Goal: Ask a question

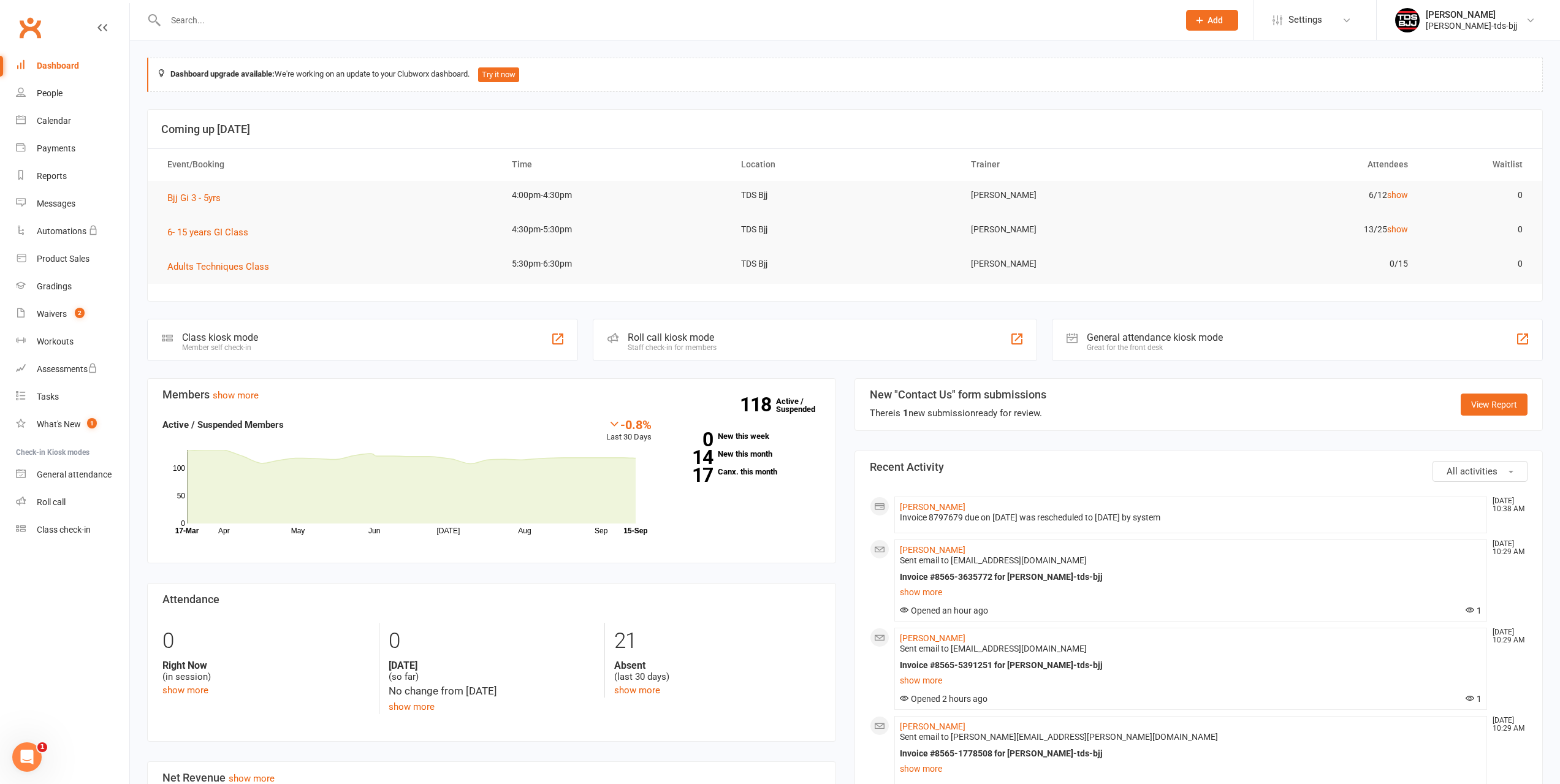
click at [193, 23] on input "text" at bounding box center [665, 20] width 1008 height 17
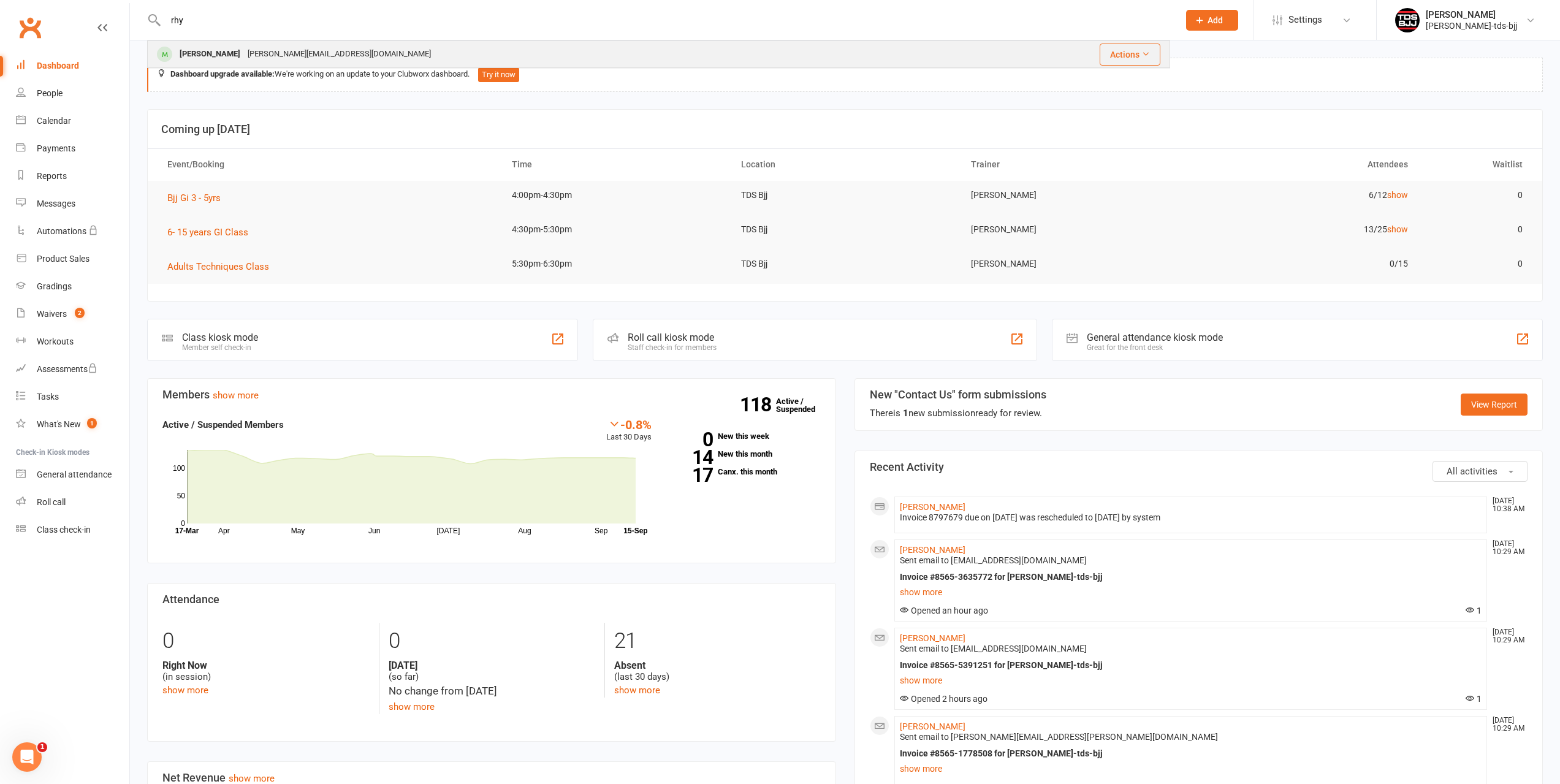
type input "rhy"
click at [193, 54] on div "[PERSON_NAME]" at bounding box center [210, 54] width 68 height 18
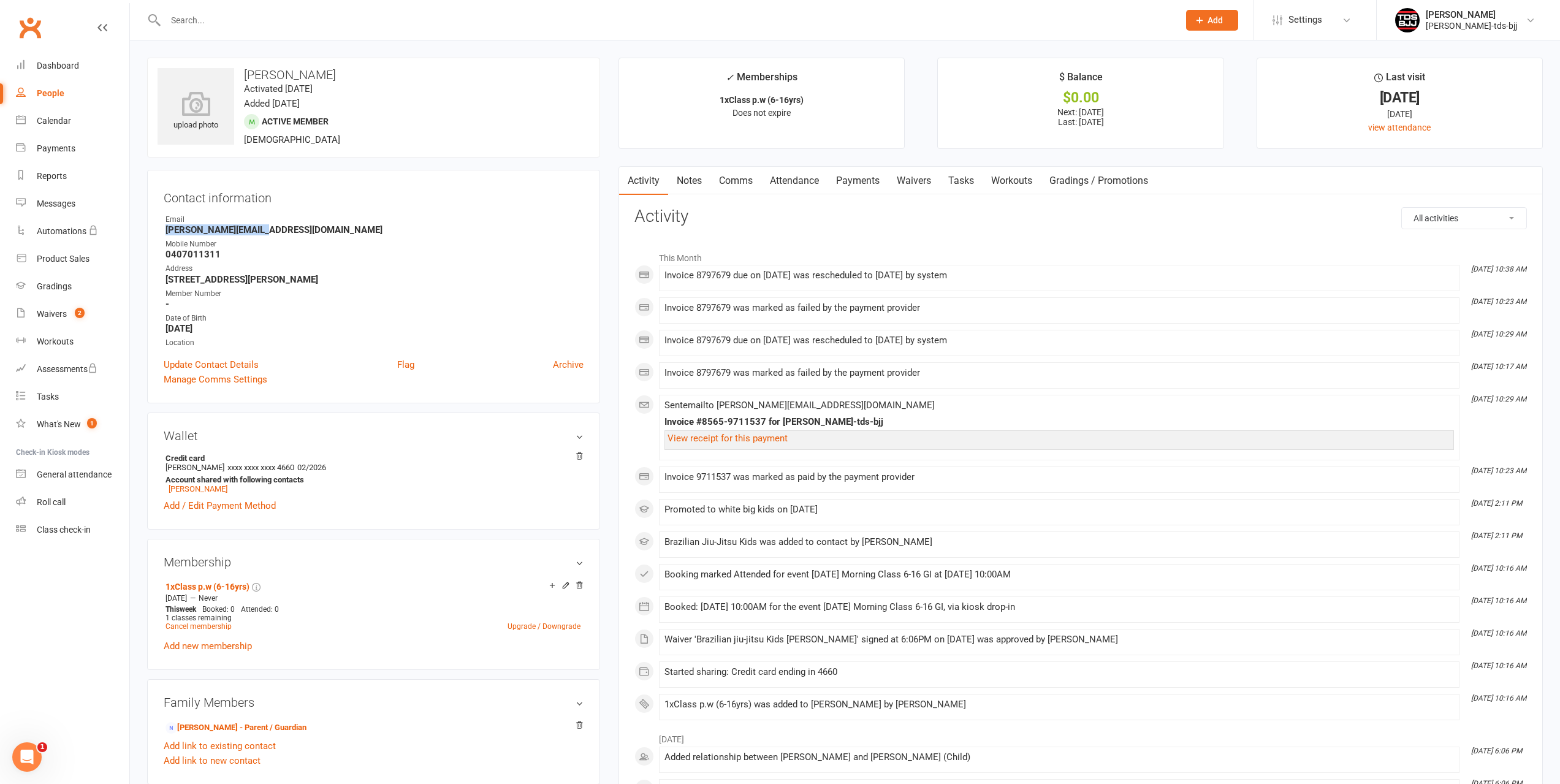
drag, startPoint x: 168, startPoint y: 231, endPoint x: 299, endPoint y: 227, distance: 131.1
click at [299, 227] on strong "[PERSON_NAME][EMAIL_ADDRESS][DOMAIN_NAME]" at bounding box center [374, 230] width 418 height 11
click at [879, 183] on link "Payments" at bounding box center [857, 180] width 60 height 28
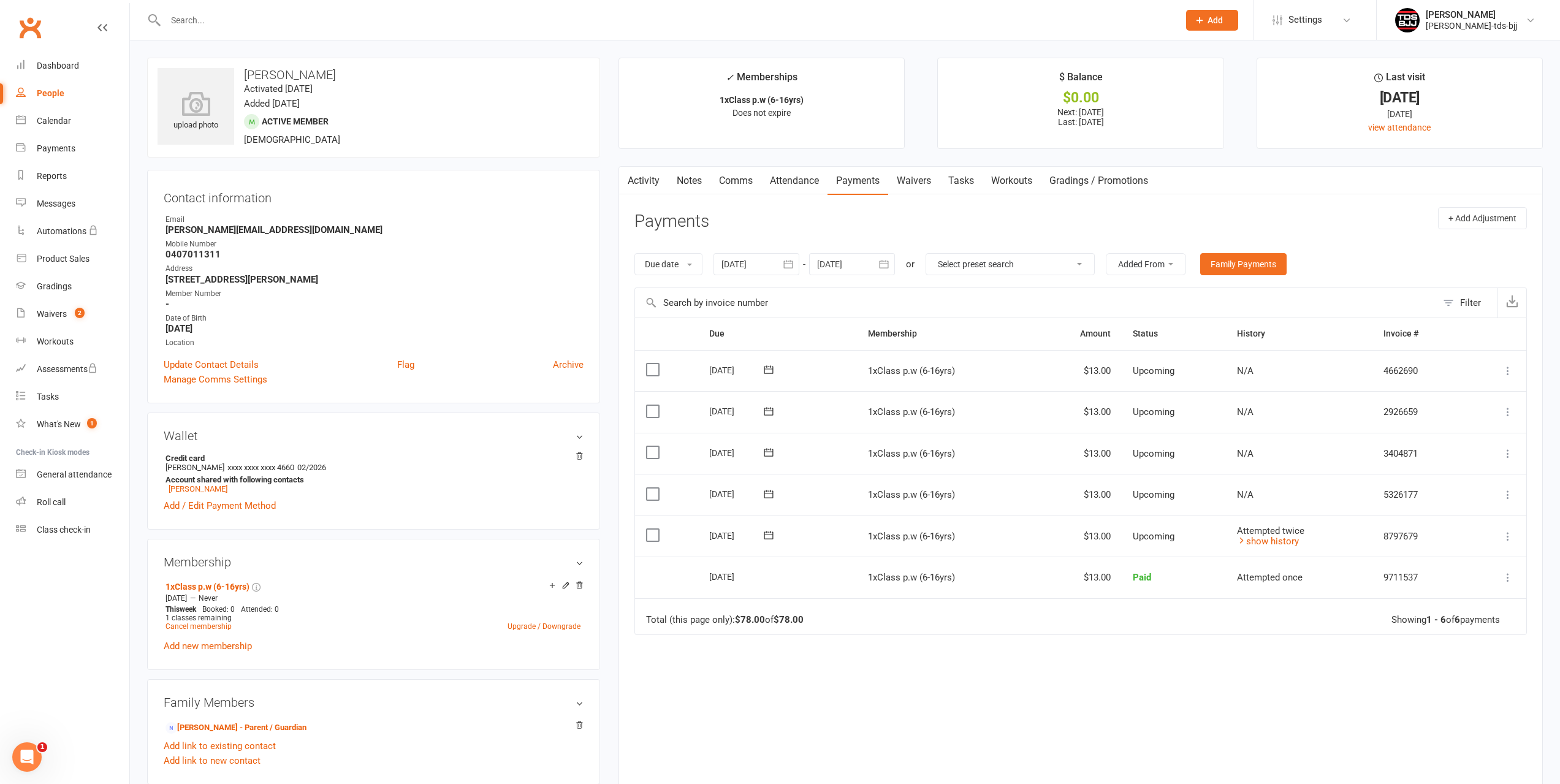
click at [255, 24] on input "text" at bounding box center [665, 20] width 1008 height 17
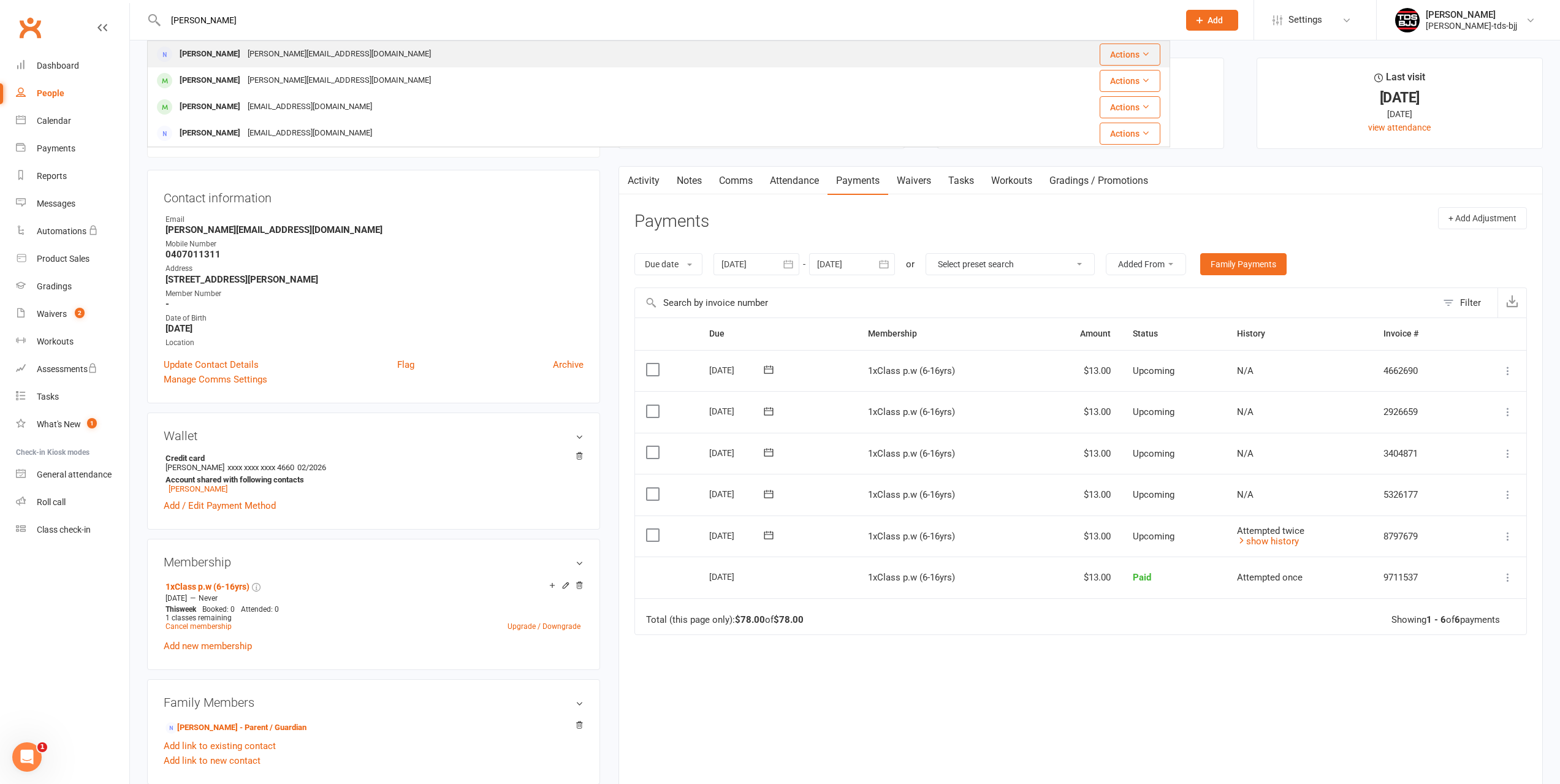
type input "[PERSON_NAME]"
click at [244, 49] on div "[PERSON_NAME][EMAIL_ADDRESS][DOMAIN_NAME]" at bounding box center [339, 54] width 191 height 18
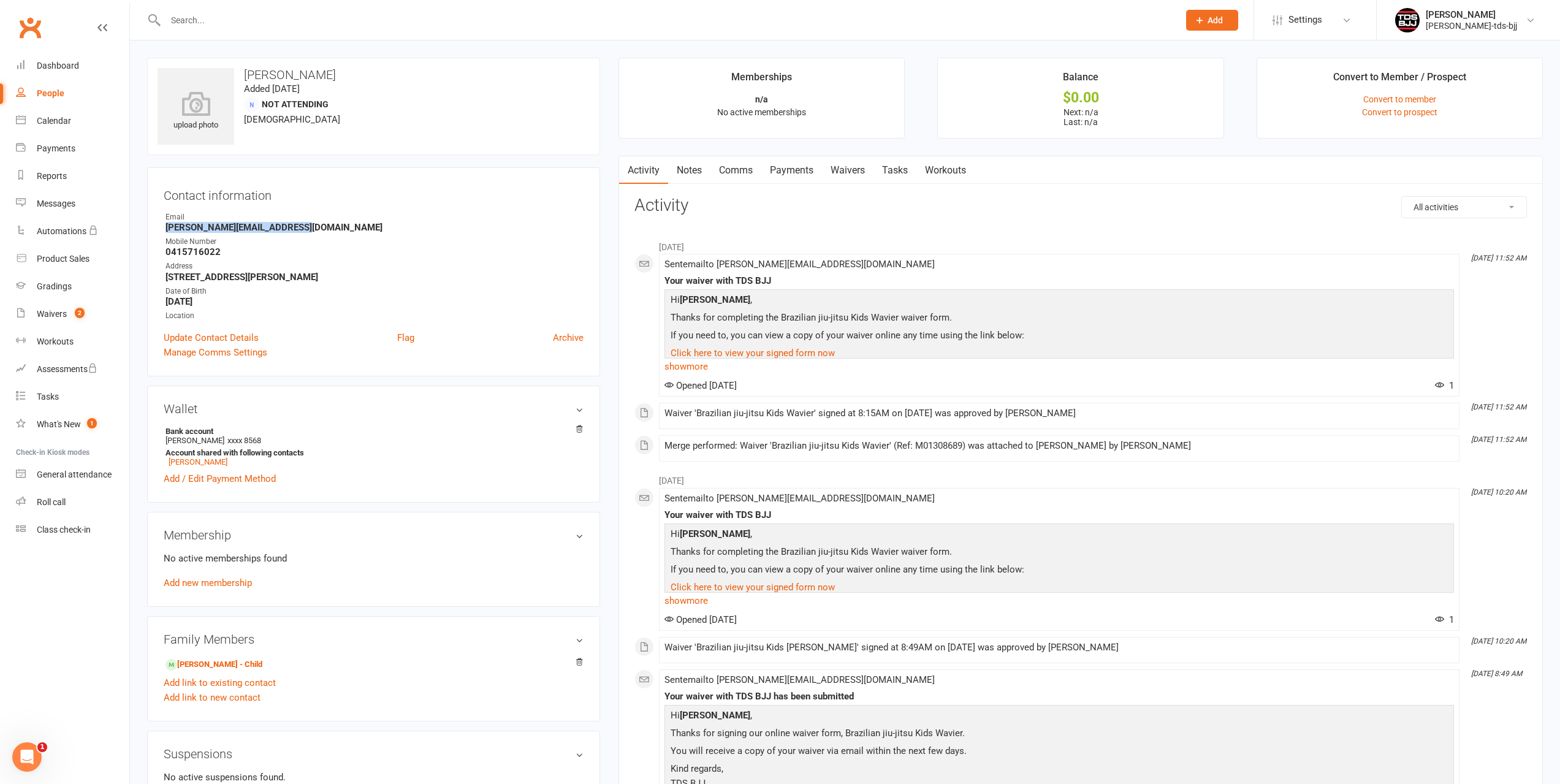
drag, startPoint x: 166, startPoint y: 227, endPoint x: 304, endPoint y: 227, distance: 138.0
click at [304, 227] on strong "[PERSON_NAME][EMAIL_ADDRESS][DOMAIN_NAME]" at bounding box center [374, 227] width 418 height 11
copy strong "[PERSON_NAME][EMAIL_ADDRESS][DOMAIN_NAME]"
click at [214, 19] on input "text" at bounding box center [665, 20] width 1008 height 17
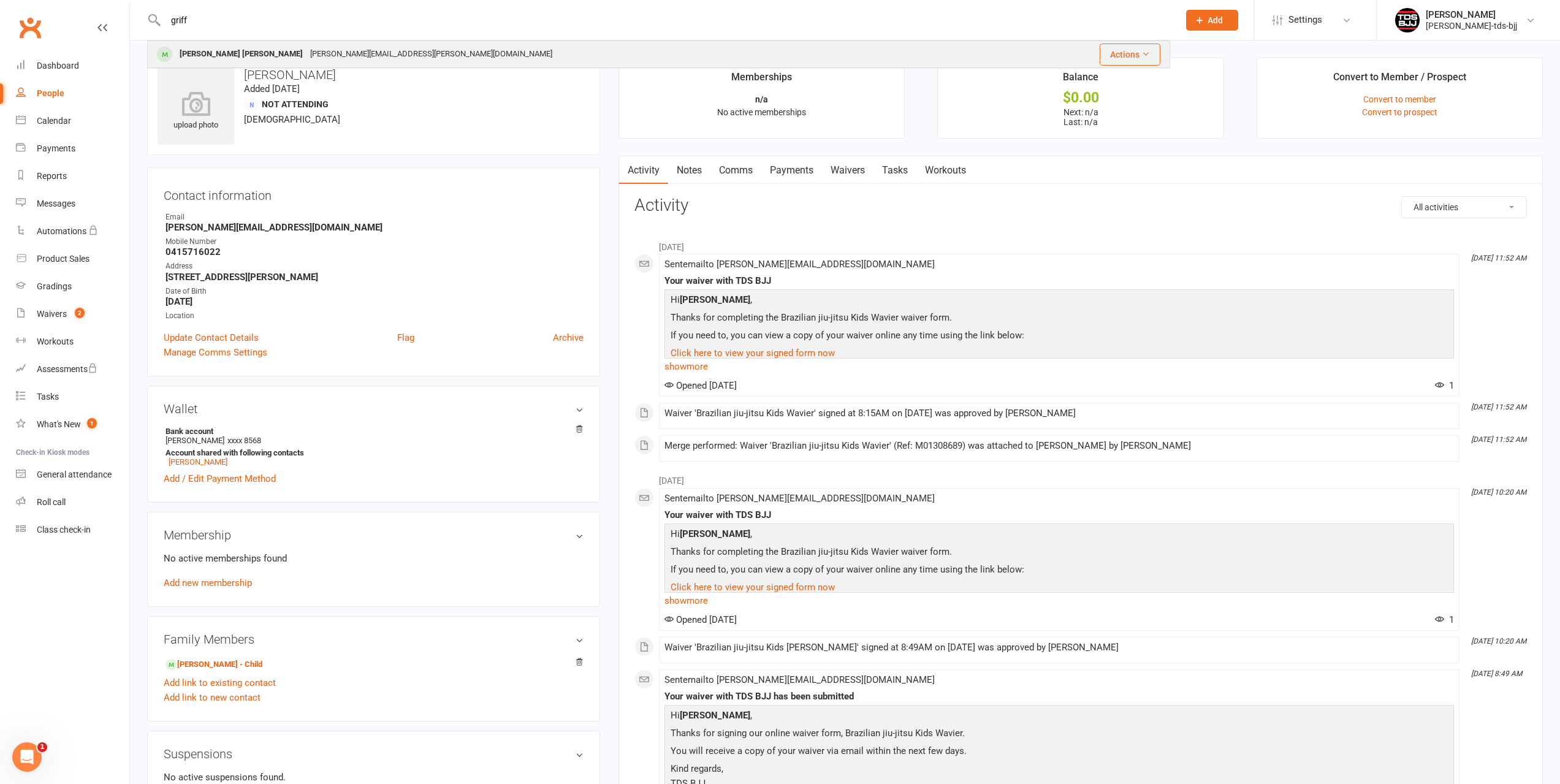
type input "griff"
click at [209, 54] on div "[PERSON_NAME] [PERSON_NAME]" at bounding box center [241, 54] width 130 height 18
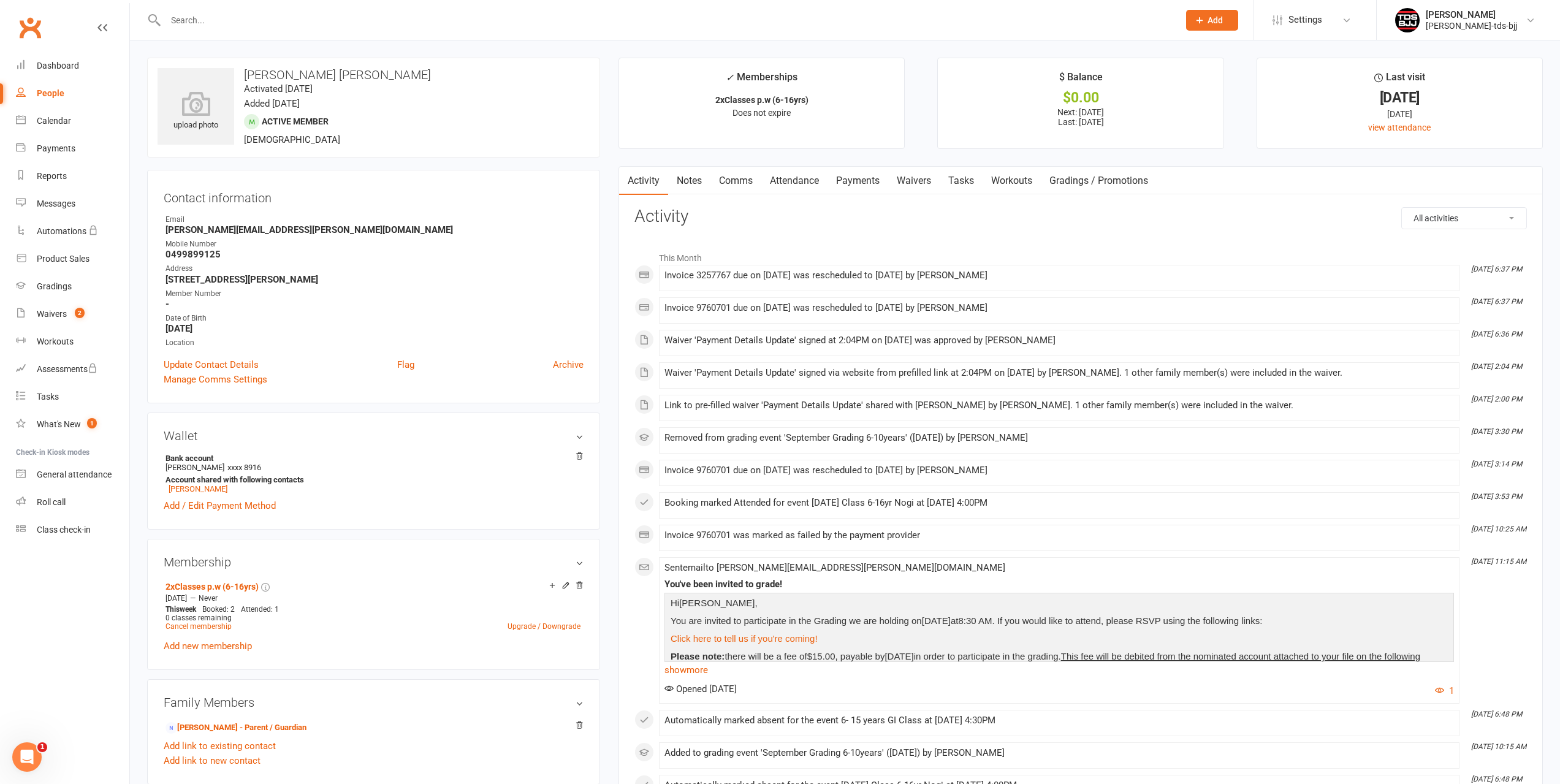
click at [868, 181] on link "Payments" at bounding box center [857, 180] width 60 height 28
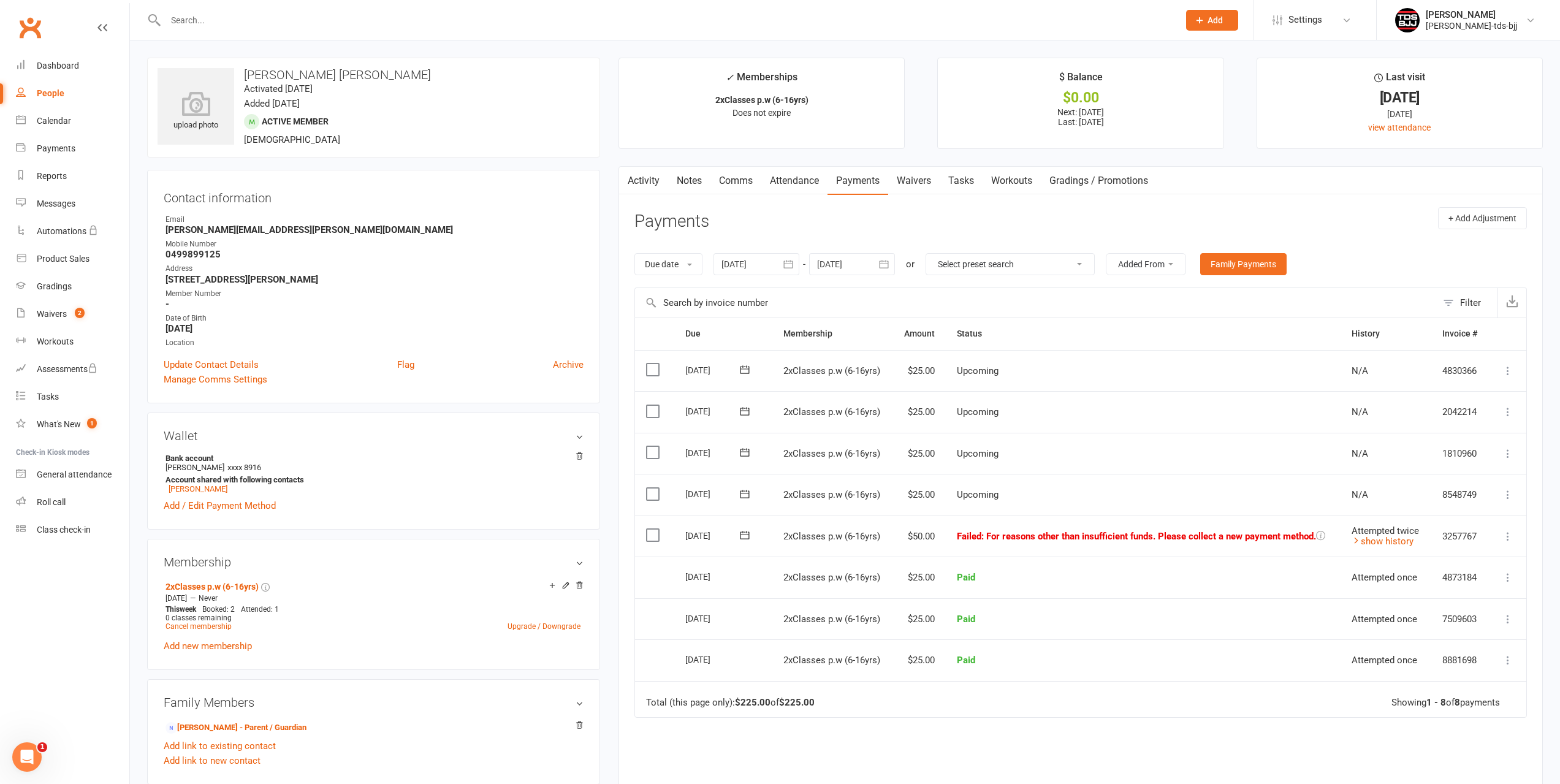
click at [1201, 21] on icon at bounding box center [1199, 20] width 11 height 11
click at [1106, 21] on input "text" at bounding box center [665, 20] width 1008 height 17
click at [34, 758] on div "Open Intercom Messenger" at bounding box center [26, 755] width 41 height 41
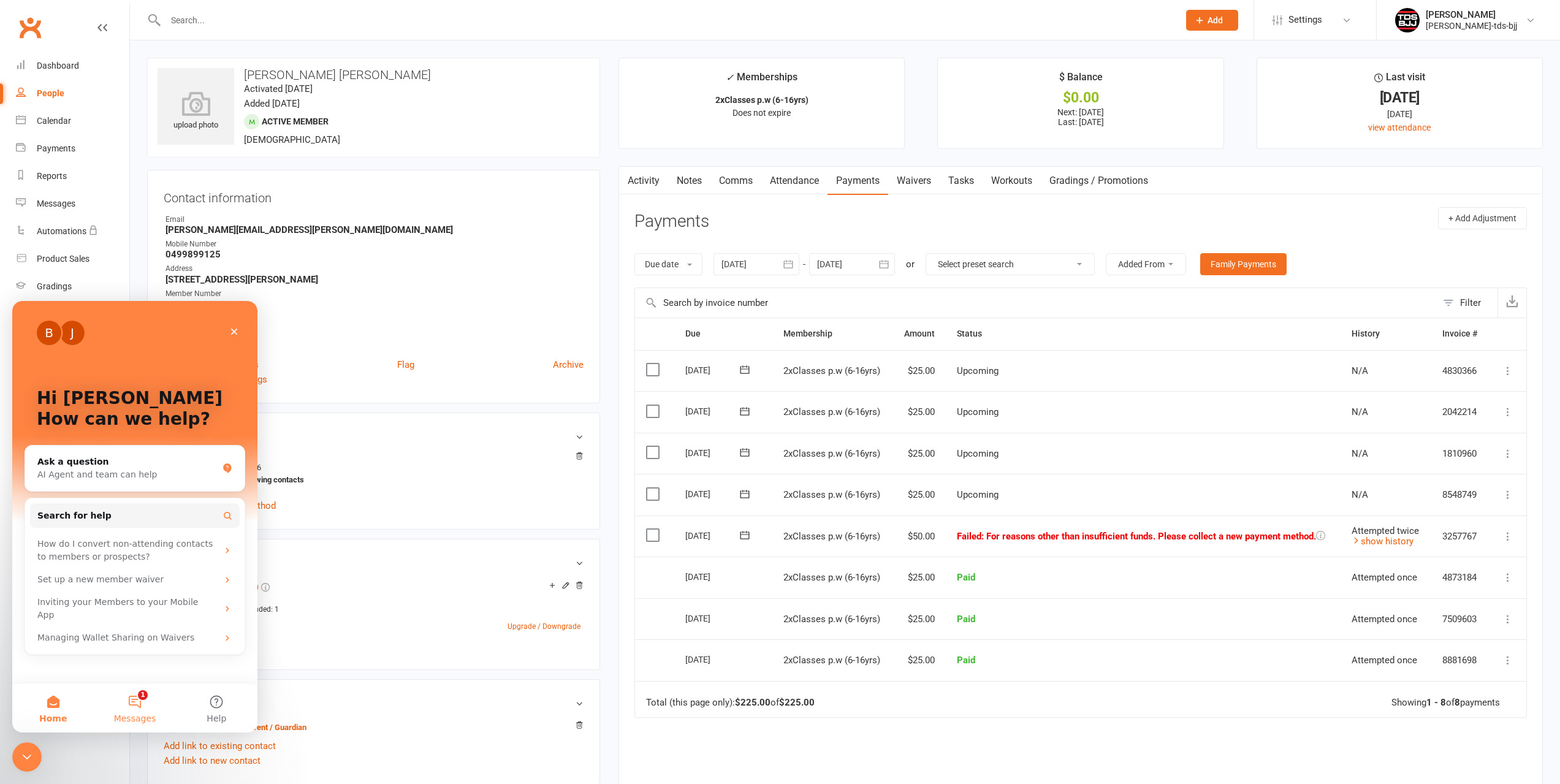
click at [132, 702] on button "1 Messages" at bounding box center [134, 707] width 82 height 49
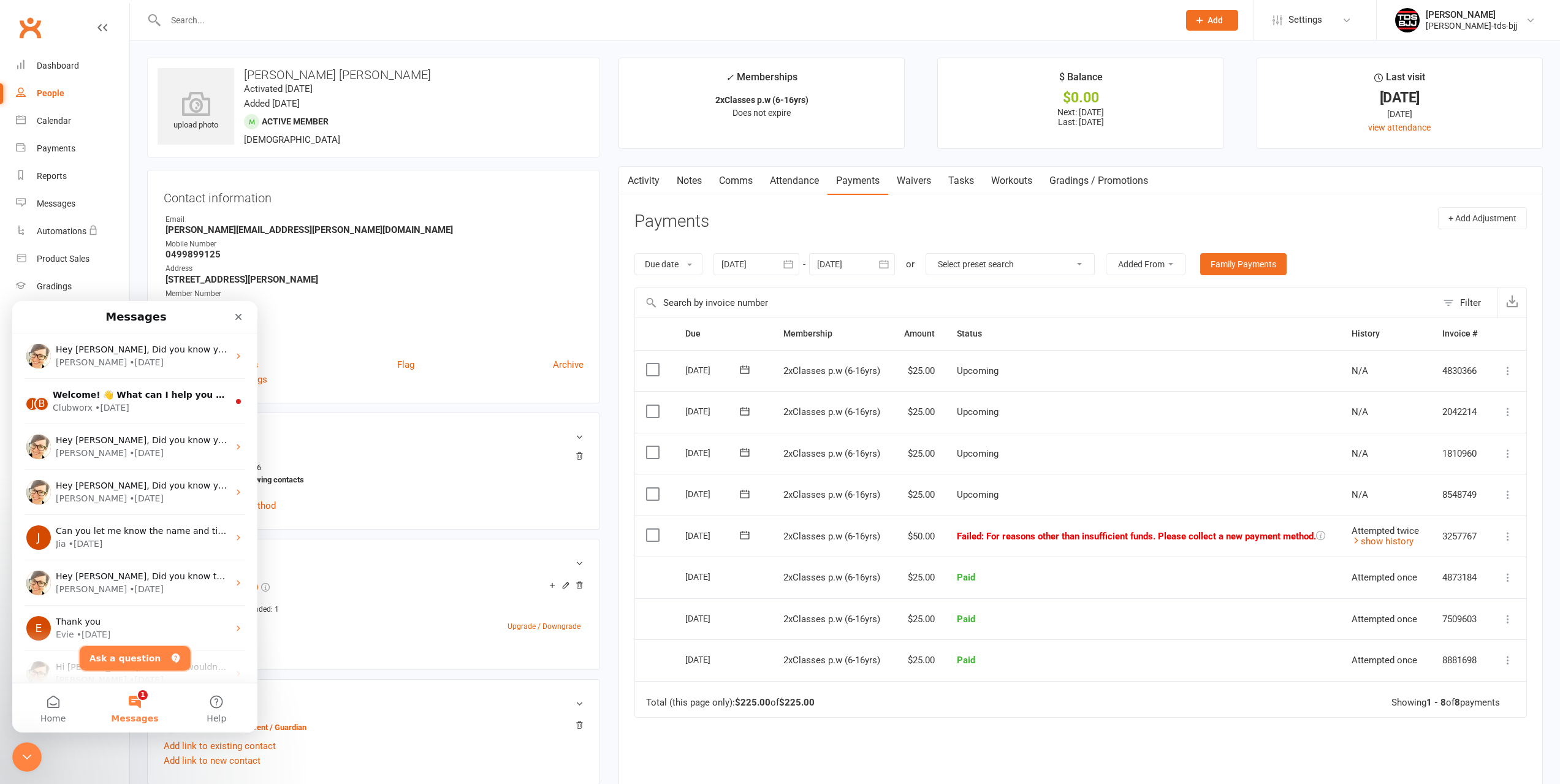
click at [125, 661] on button "Ask a question" at bounding box center [135, 657] width 111 height 25
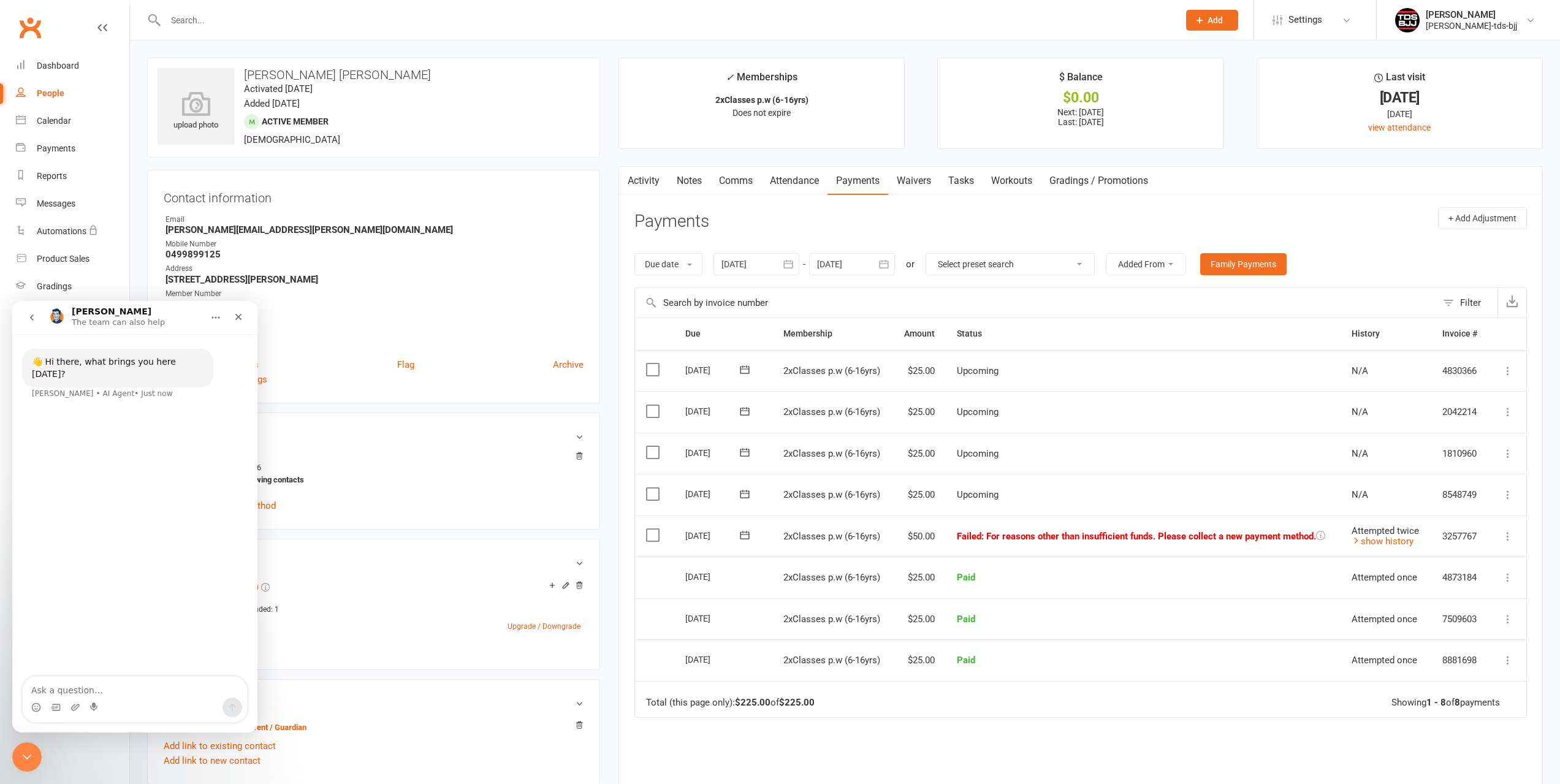
click at [88, 685] on textarea "Ask a question…" at bounding box center [135, 687] width 225 height 20
type textarea "i"
click at [172, 639] on textarea "H i have had someone put a stop and the auto payment from the bank and then rea…" at bounding box center [135, 662] width 225 height 70
click at [234, 652] on textarea "H i have had someone put a stop on the auto payment from the bank and then real…" at bounding box center [135, 662] width 225 height 70
click at [236, 654] on textarea "H i have had someone put a stop on the auto payment from the bank and then real…" at bounding box center [135, 662] width 225 height 70
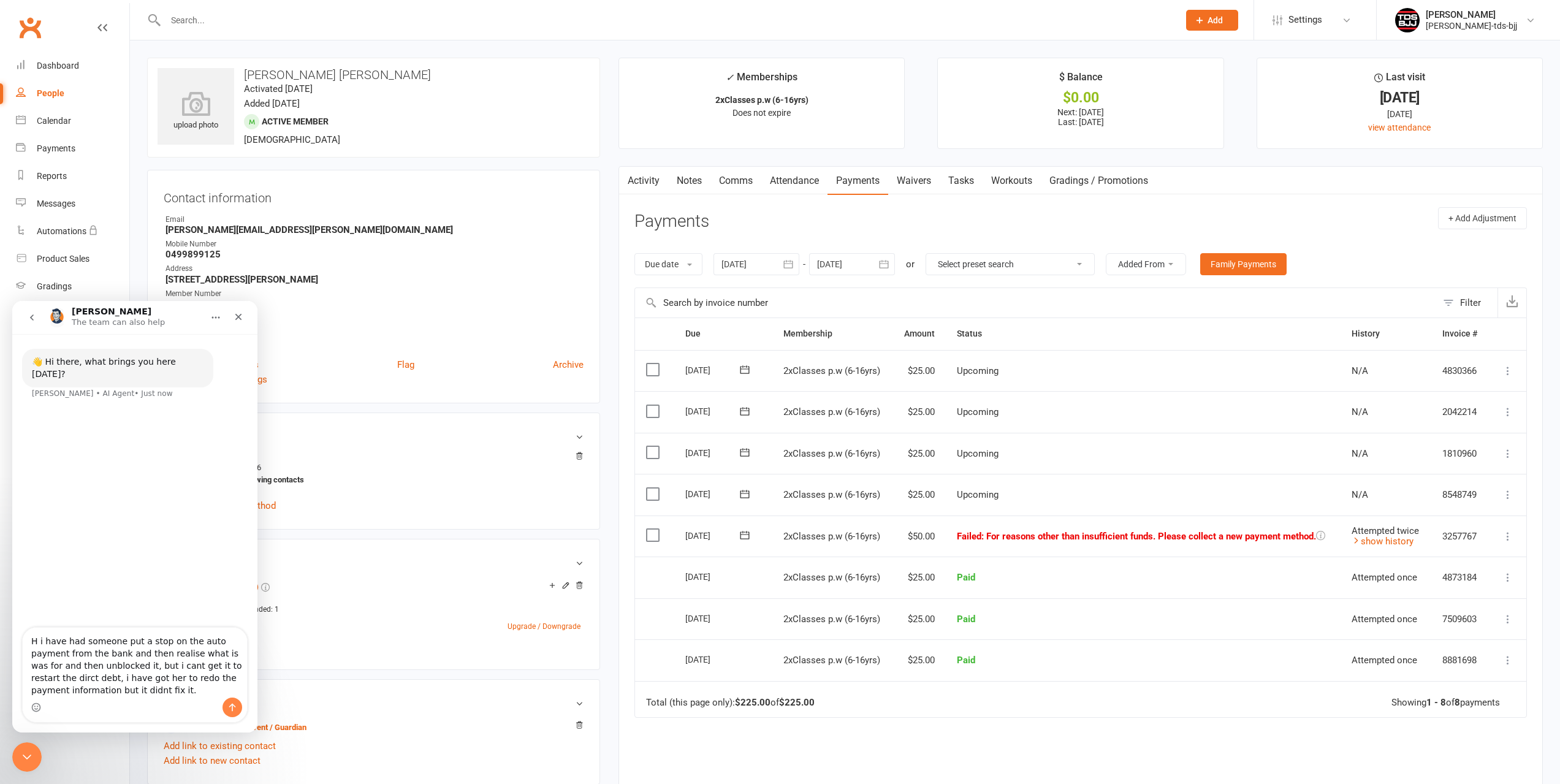
click at [205, 663] on textarea "H i have had someone put a stop on the auto payment from the bank and then real…" at bounding box center [135, 662] width 225 height 70
click at [206, 663] on textarea "H i have had someone put a stop on the auto payment from the bank and then real…" at bounding box center [135, 662] width 225 height 70
click at [208, 665] on textarea "H i have had someone put a stop on the auto payment from the bank and then real…" at bounding box center [135, 662] width 225 height 70
click at [88, 691] on textarea "H i have had someone put a stop on the auto payment from the bank and then real…" at bounding box center [135, 662] width 225 height 70
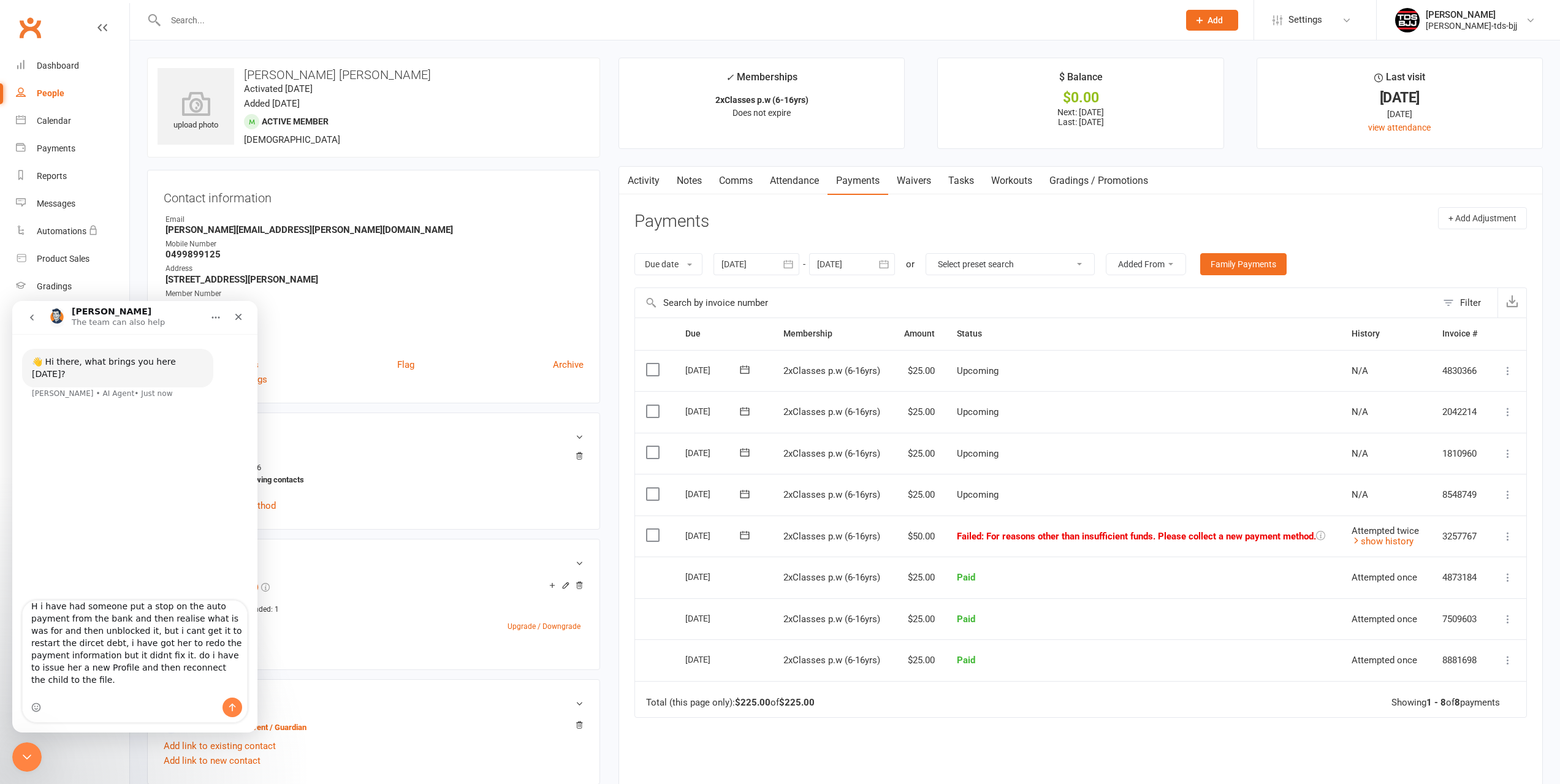
type textarea "H i have had someone put a stop on the auto payment from the bank and then real…"
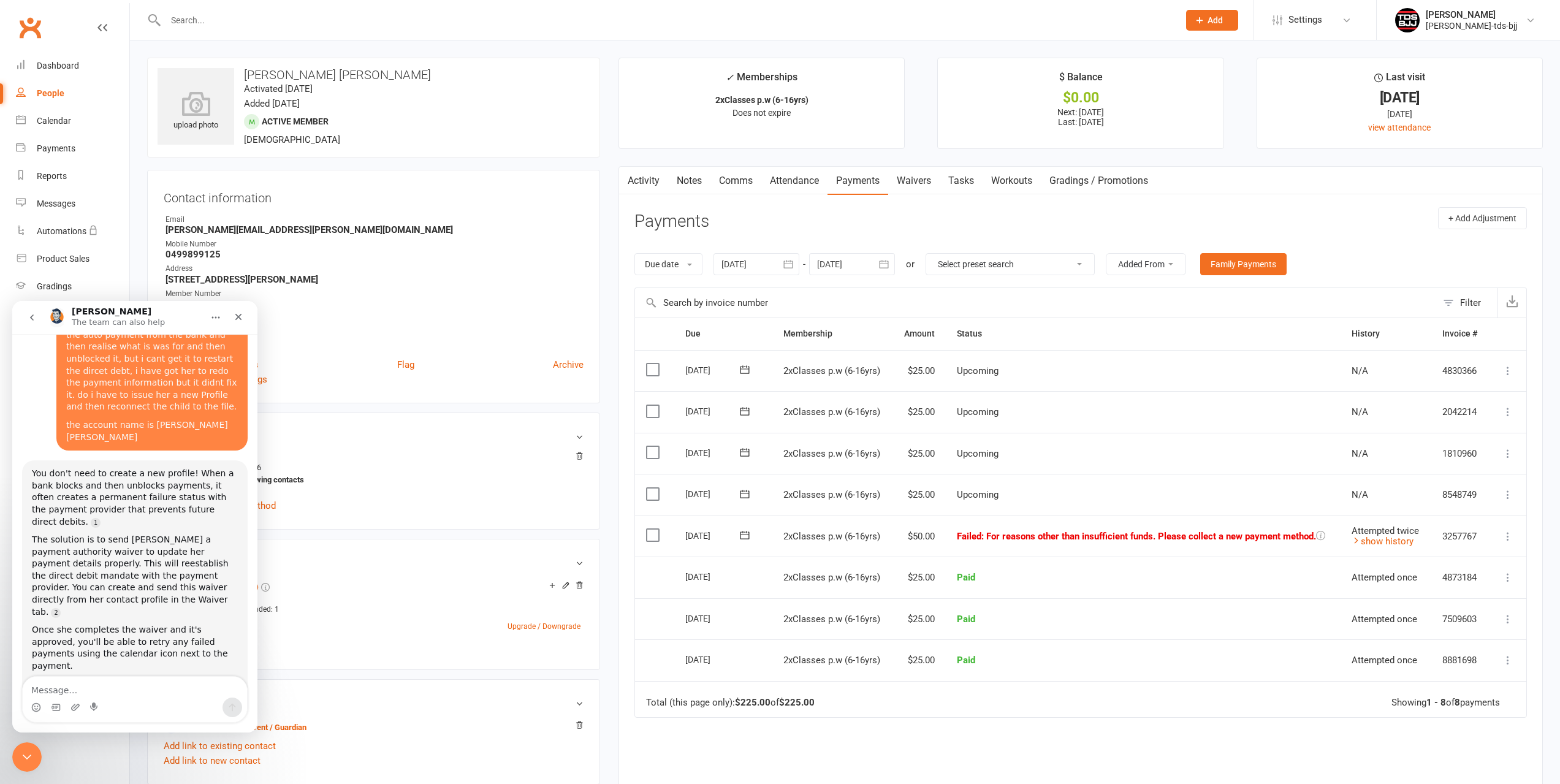
scroll to position [98, 0]
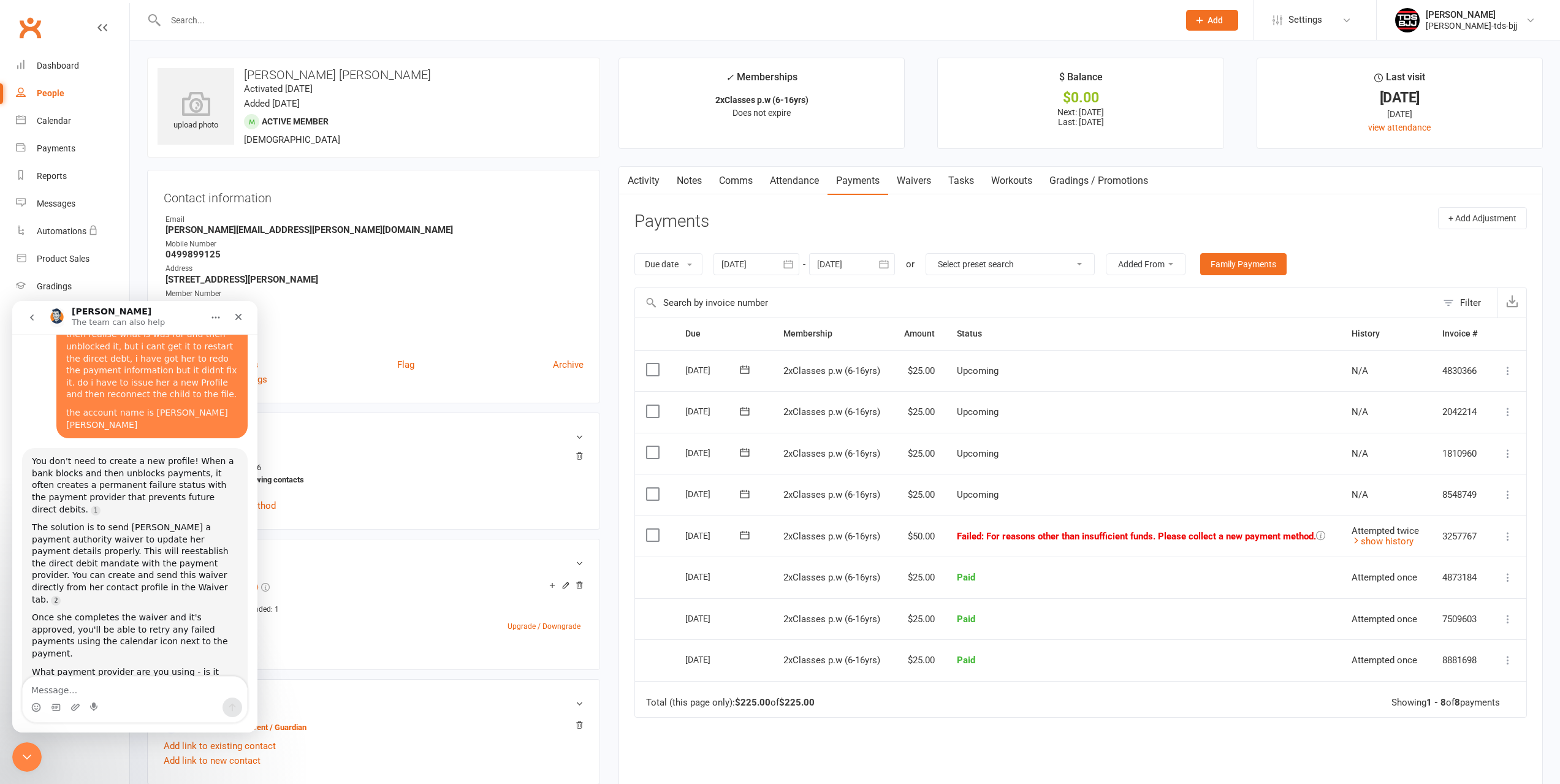
click at [1321, 536] on icon at bounding box center [1320, 535] width 9 height 9
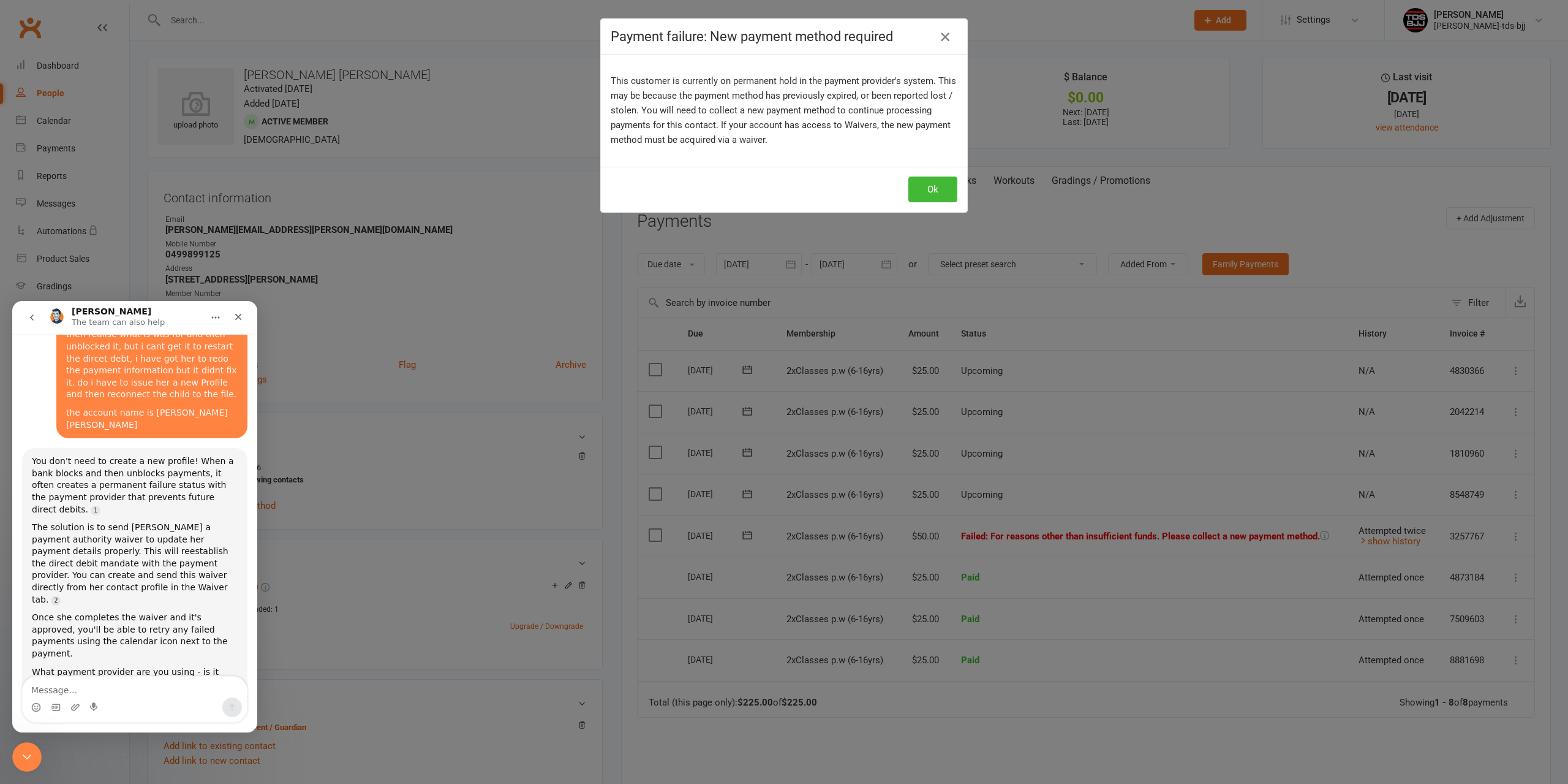
click at [942, 37] on icon "button" at bounding box center [944, 37] width 14 height 14
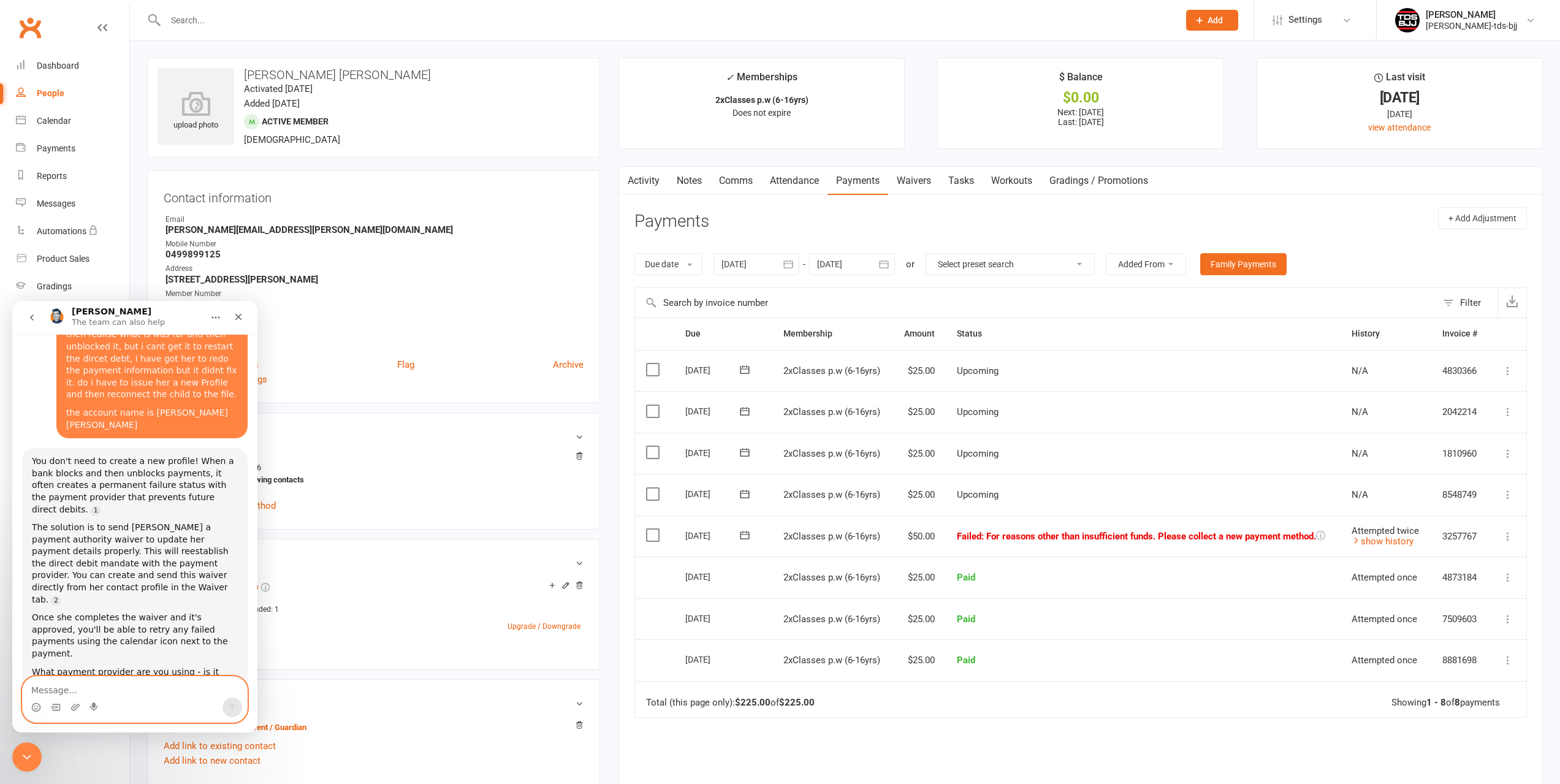
click at [104, 684] on textarea "Message…" at bounding box center [135, 687] width 225 height 20
type textarea "ezidebt"
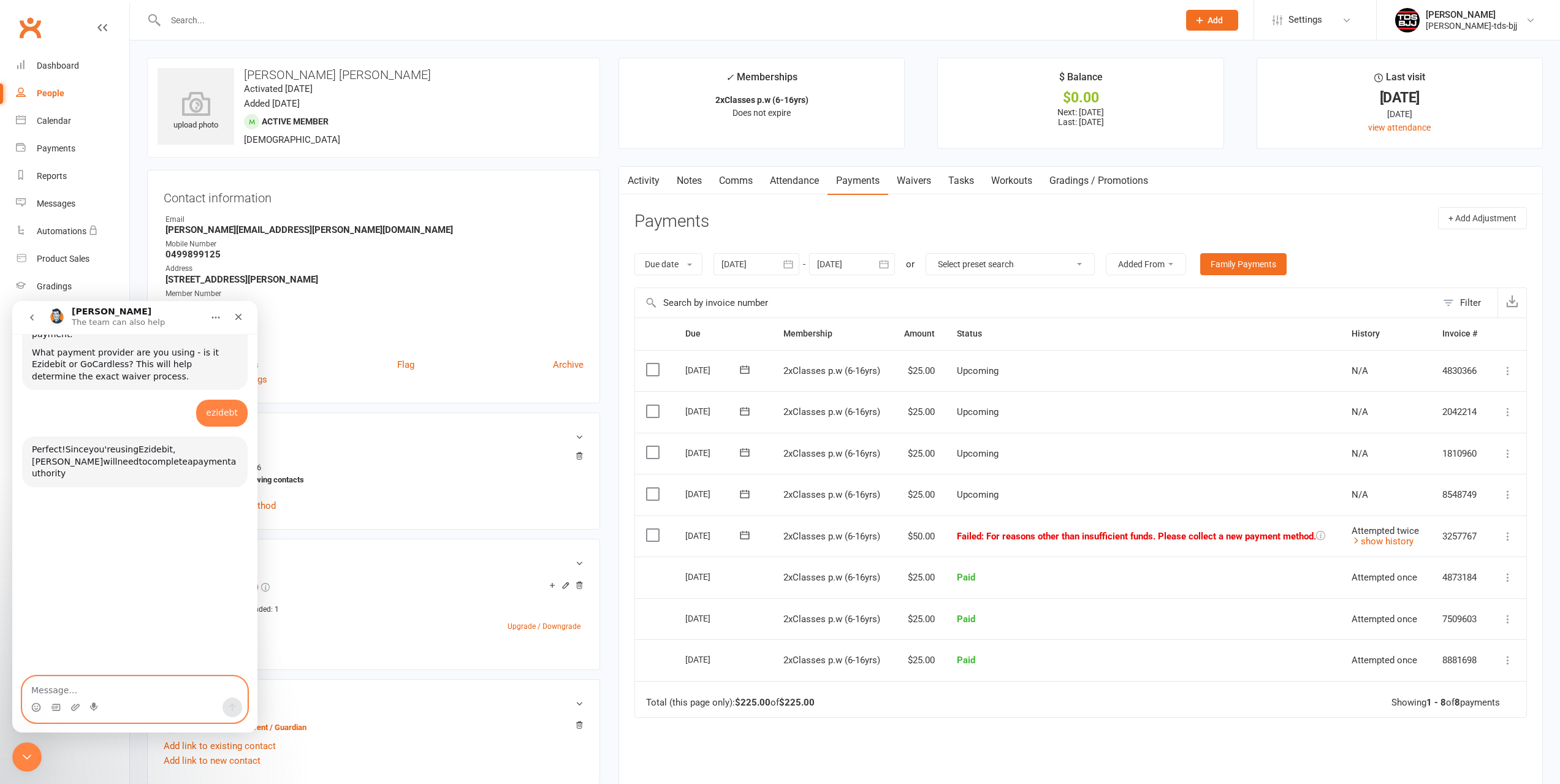
scroll to position [428, 0]
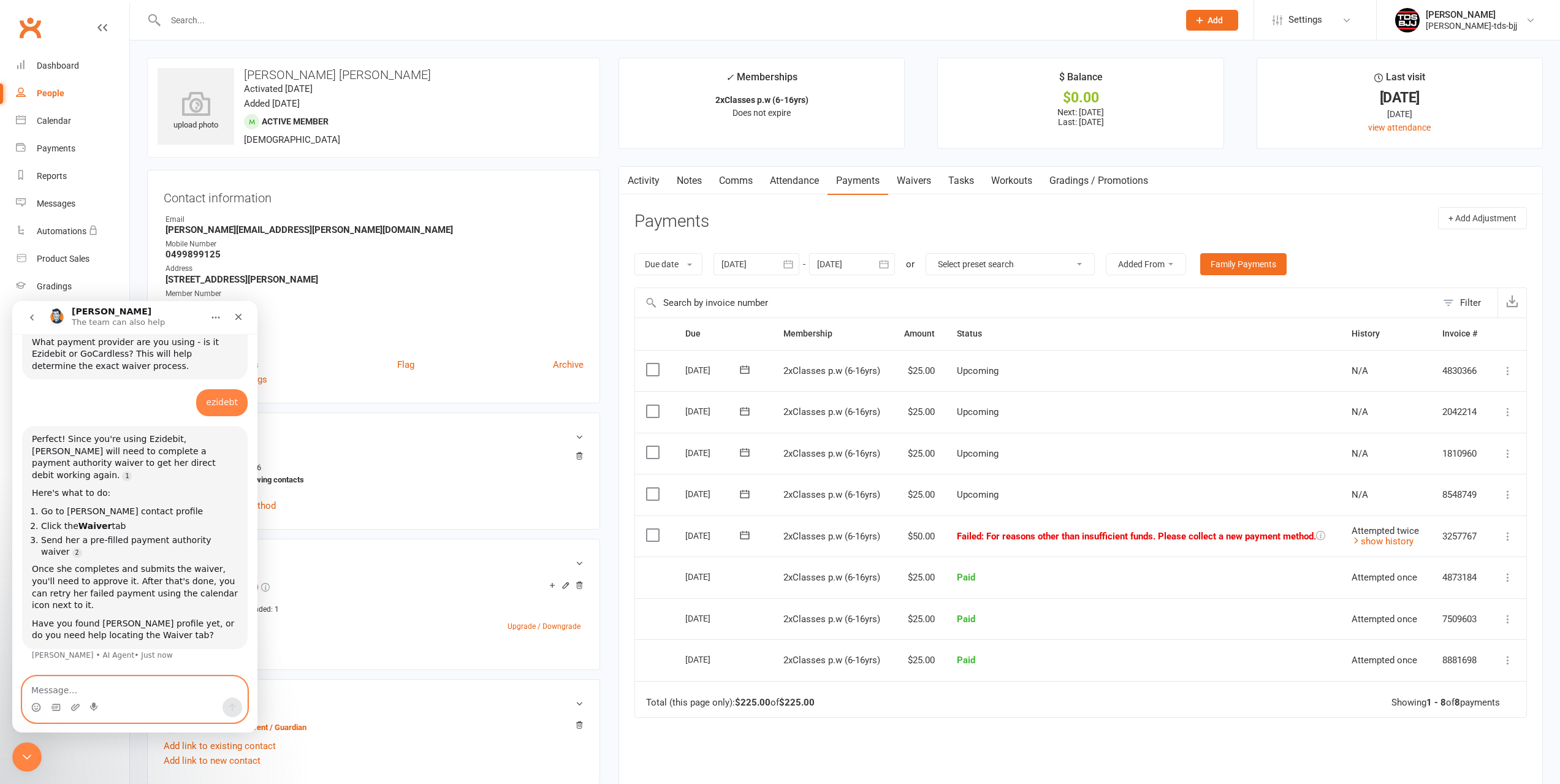
click at [909, 181] on link "Waivers" at bounding box center [914, 180] width 52 height 28
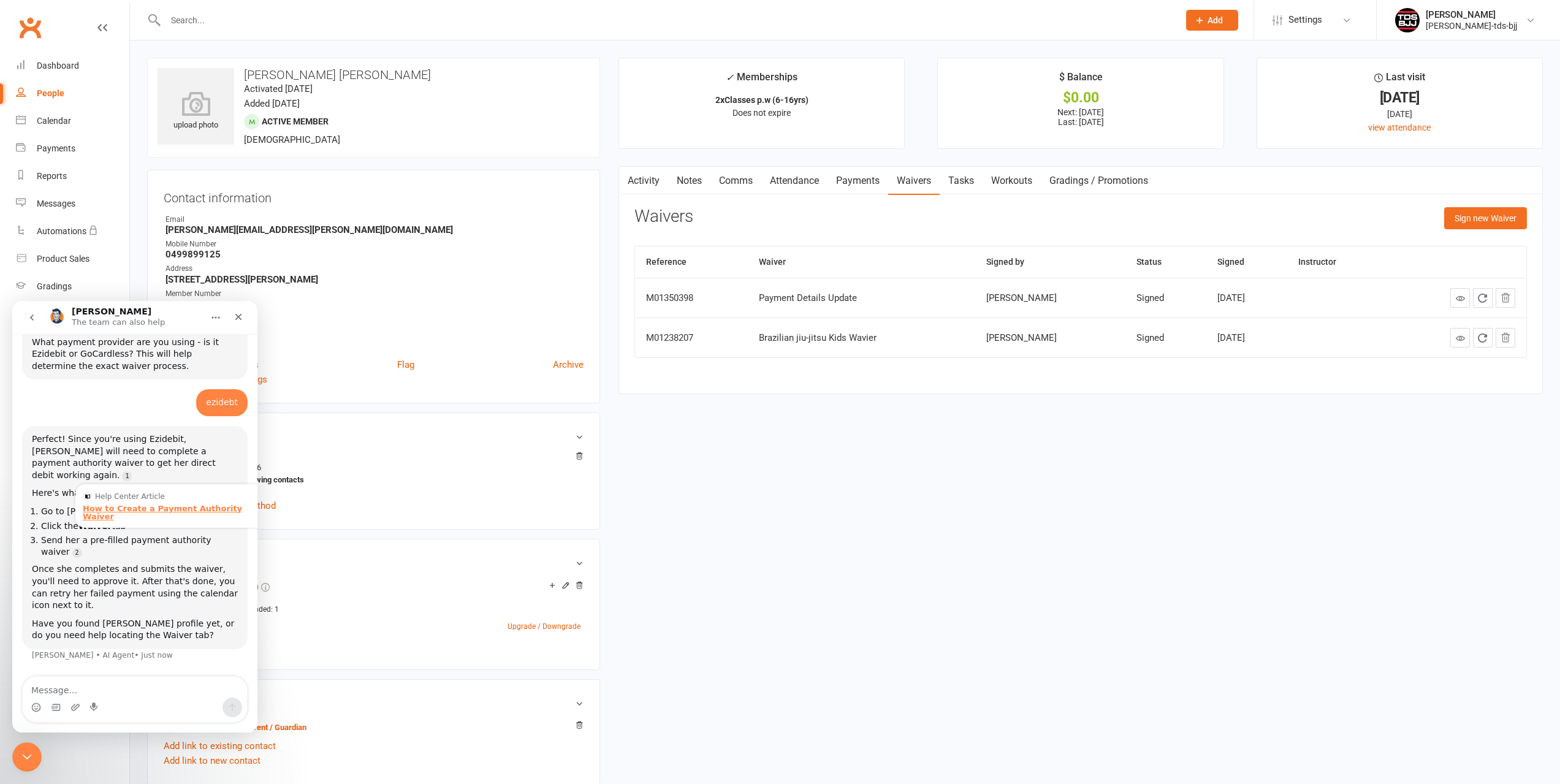
click at [214, 504] on div "How to Create a Payment Authority Waiver" at bounding box center [172, 512] width 179 height 16
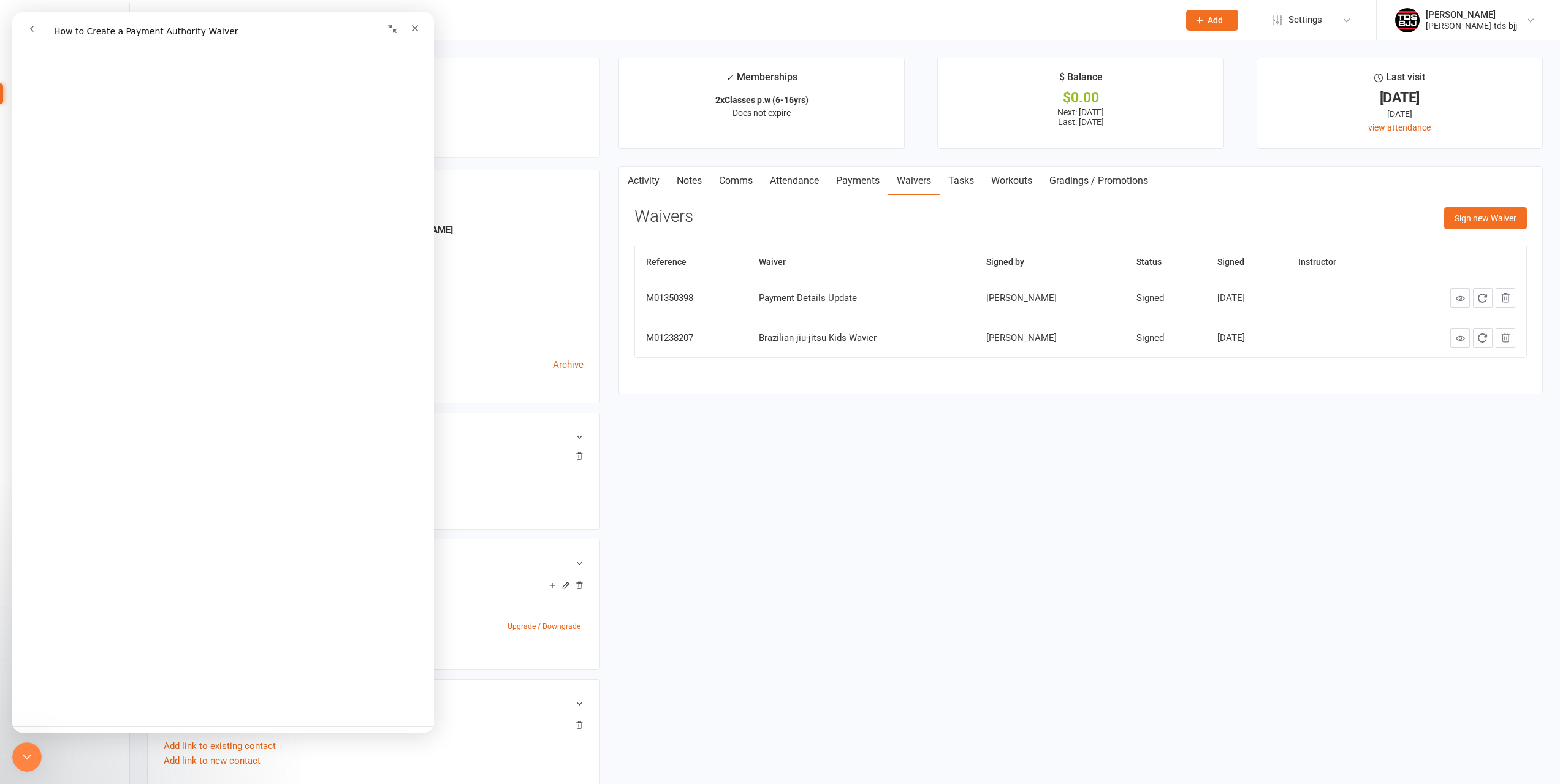
scroll to position [1780, 0]
click at [416, 36] on div "Close" at bounding box center [415, 28] width 22 height 22
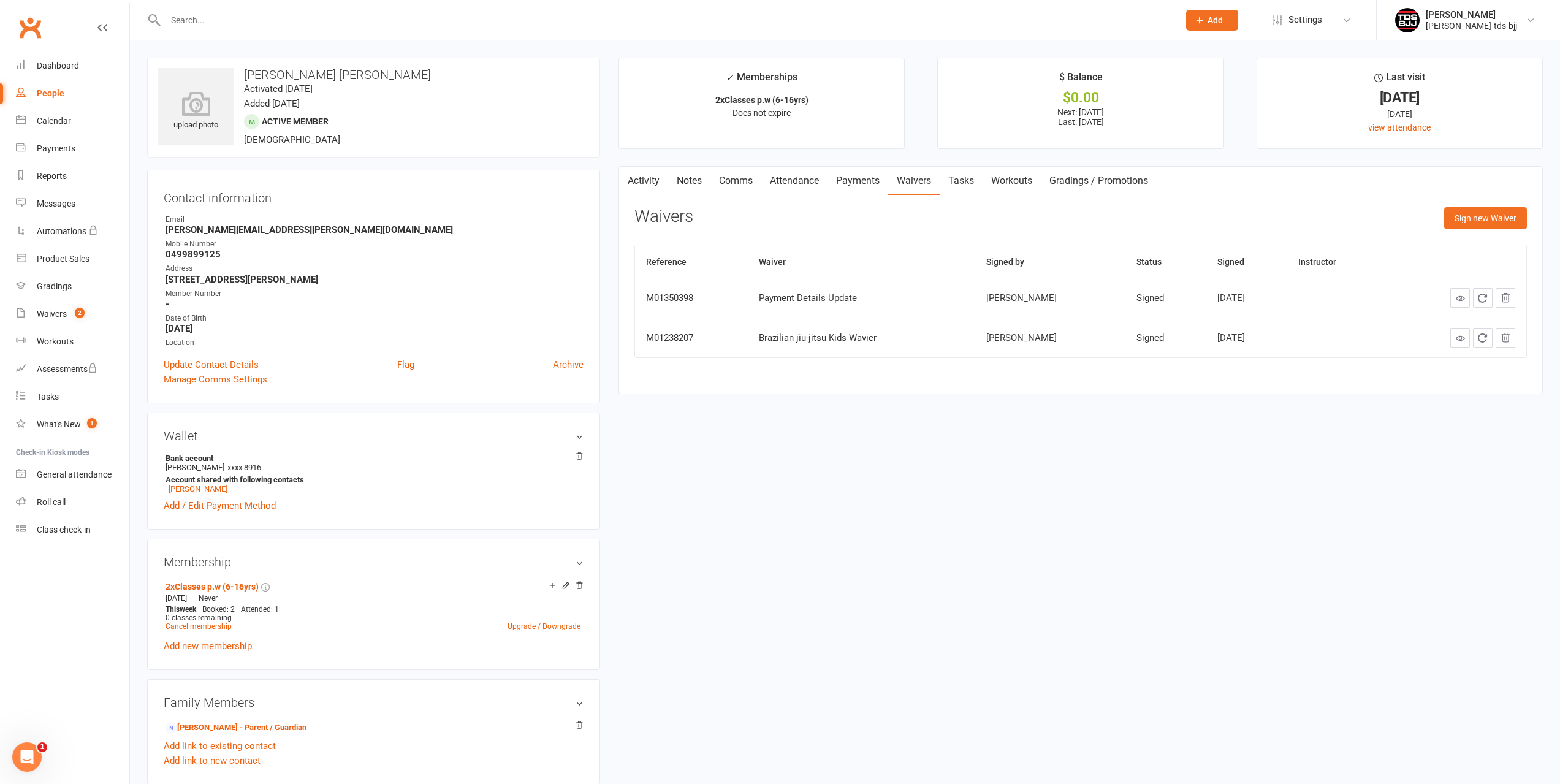
scroll to position [0, 0]
click at [17, 753] on icon "Open Intercom Messenger" at bounding box center [26, 755] width 20 height 20
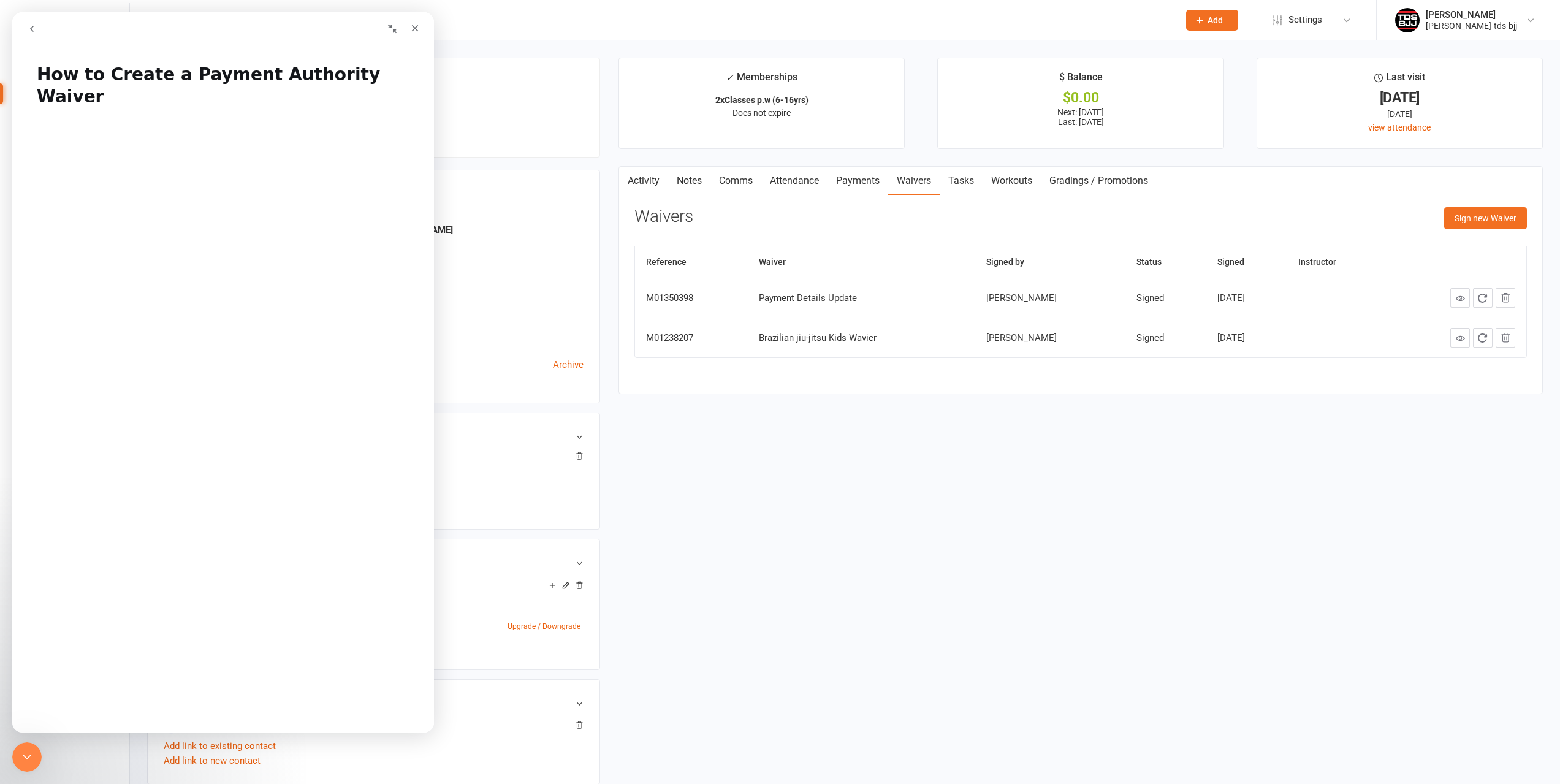
click at [39, 26] on button "go back" at bounding box center [31, 28] width 23 height 23
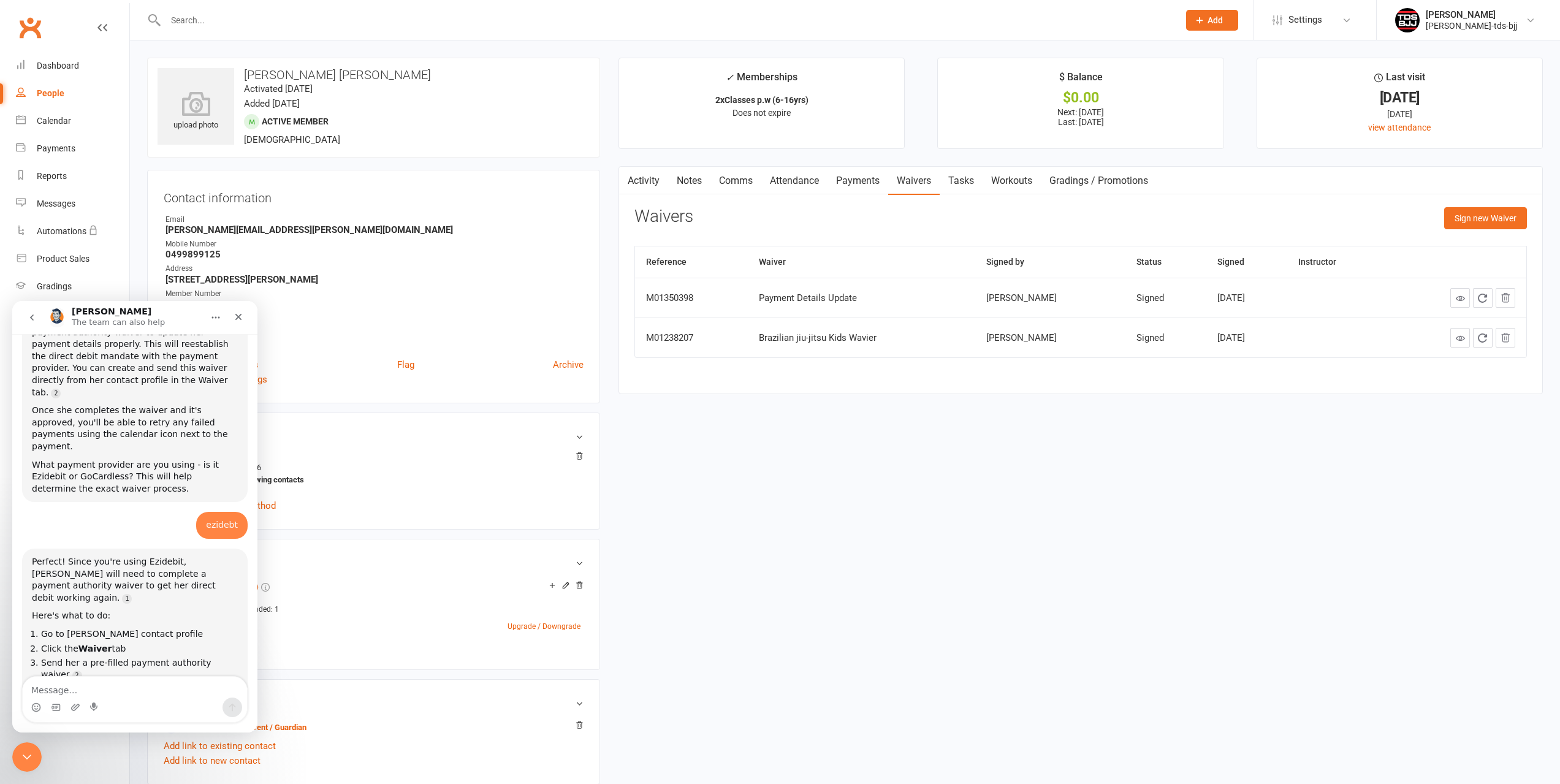
scroll to position [332, 0]
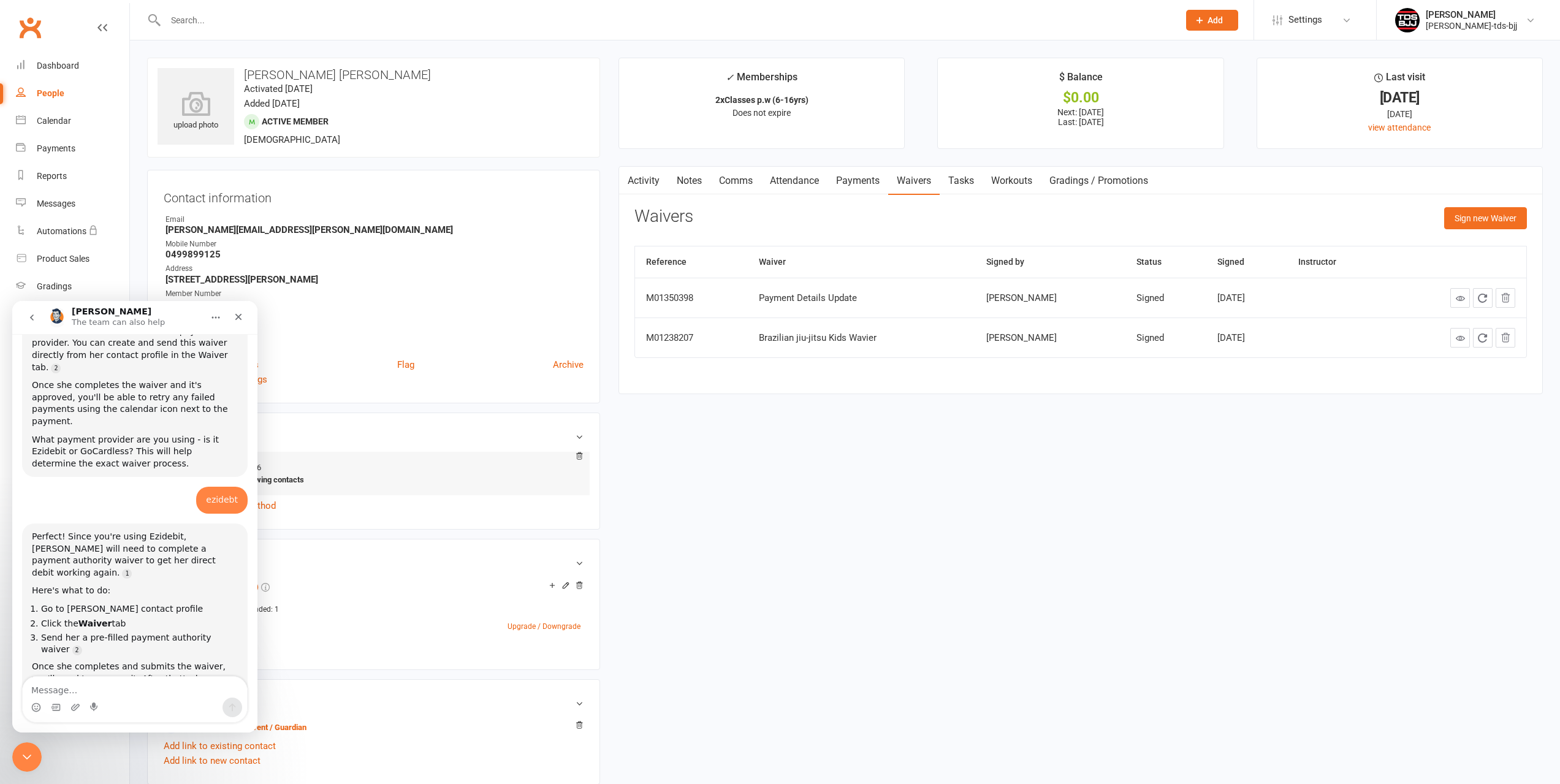
click at [441, 489] on li "[PERSON_NAME]" at bounding box center [372, 488] width 412 height 9
click at [832, 451] on div "upload photo [PERSON_NAME] [PERSON_NAME] Activated [DATE] Added [DATE] Active m…" at bounding box center [845, 627] width 1414 height 1138
click at [240, 322] on div "Close" at bounding box center [238, 317] width 22 height 22
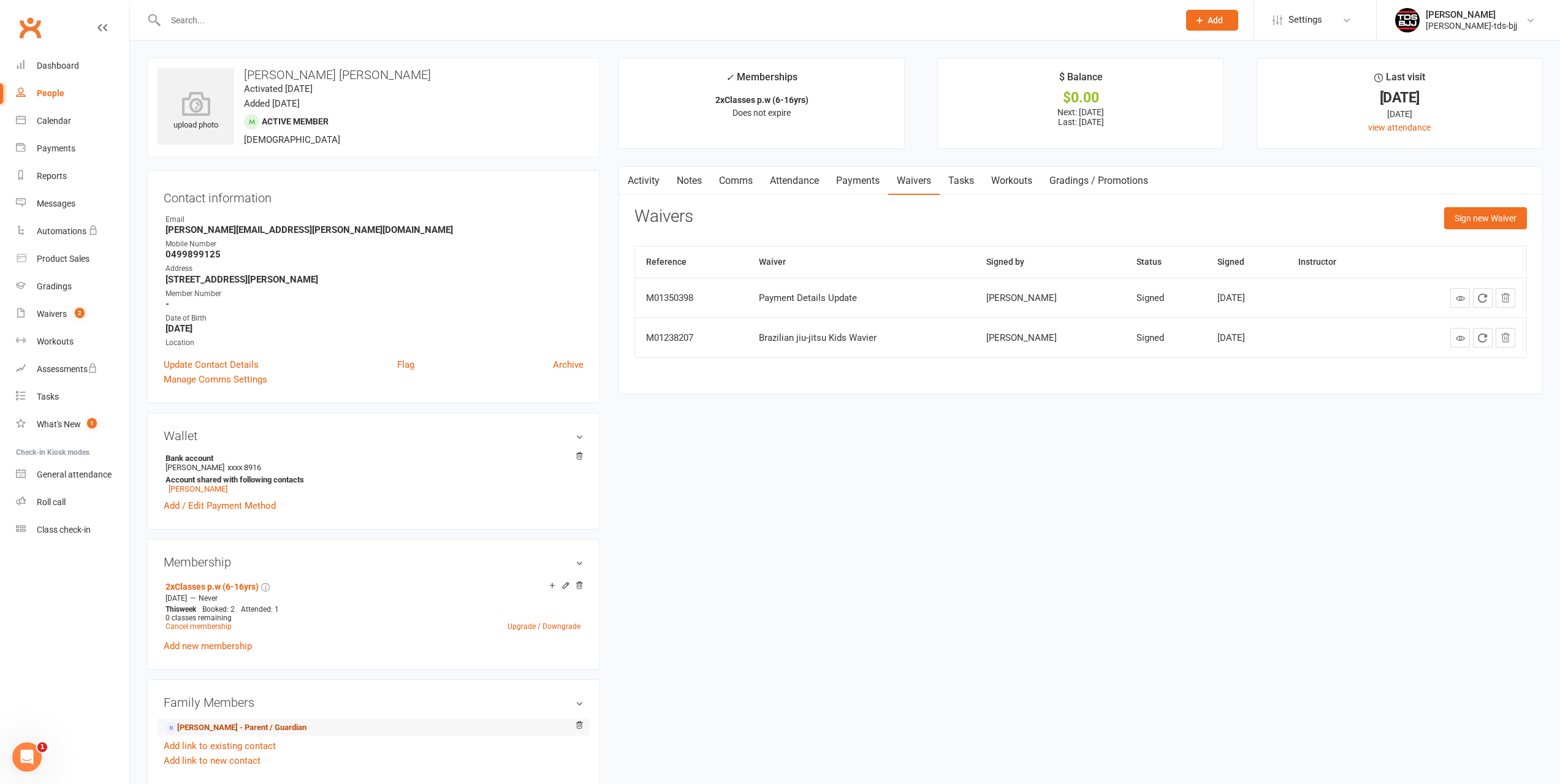
click at [212, 731] on link "[PERSON_NAME] - Parent / Guardian" at bounding box center [236, 727] width 141 height 13
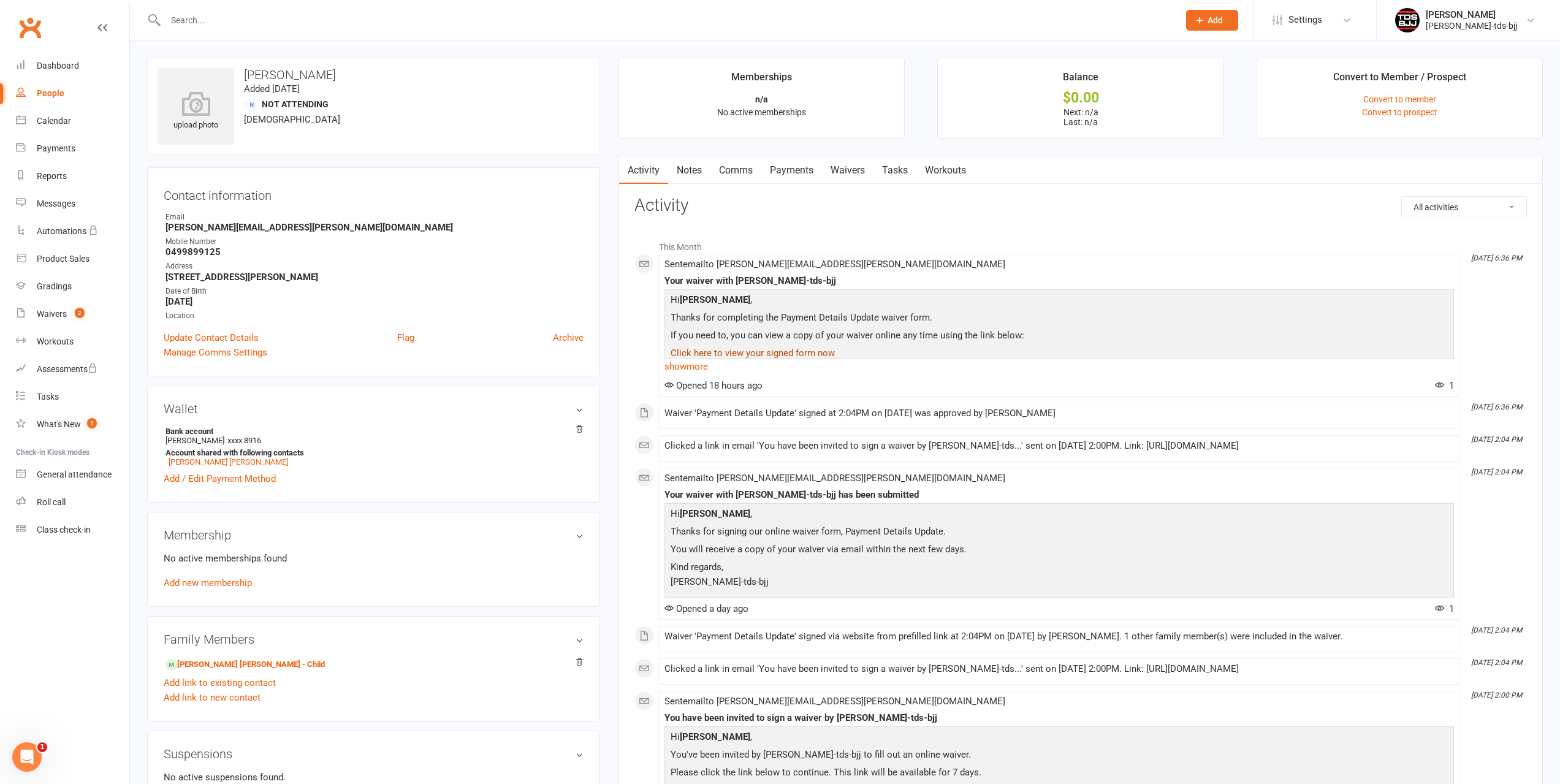
click at [769, 353] on link "Click here to view your signed form now" at bounding box center [752, 353] width 164 height 11
click at [15, 751] on div "Open Intercom Messenger" at bounding box center [26, 755] width 41 height 41
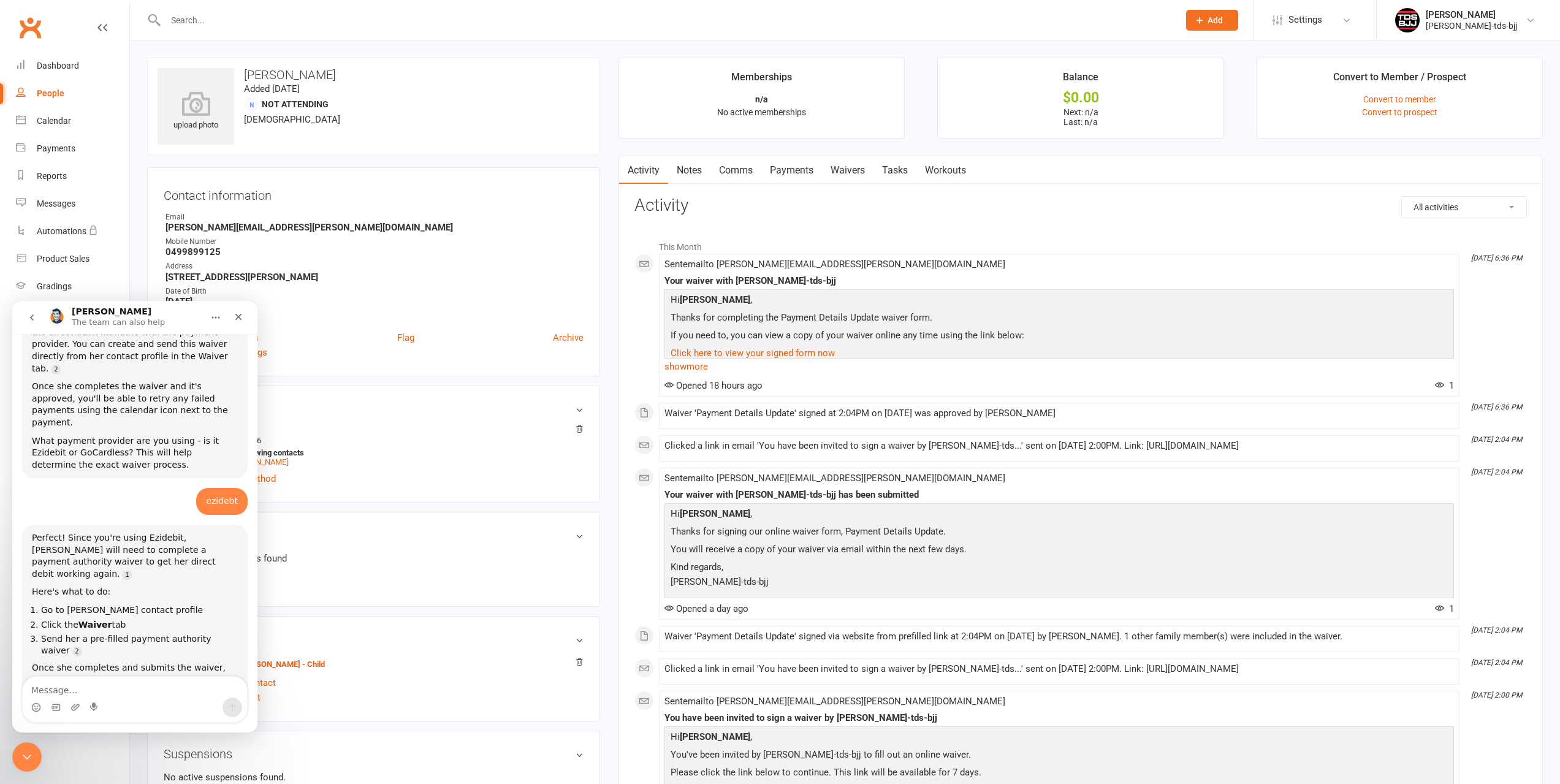
scroll to position [332, 0]
click at [104, 690] on textarea "Message…" at bounding box center [135, 687] width 225 height 20
type textarea "i have dont this and it didnt work"
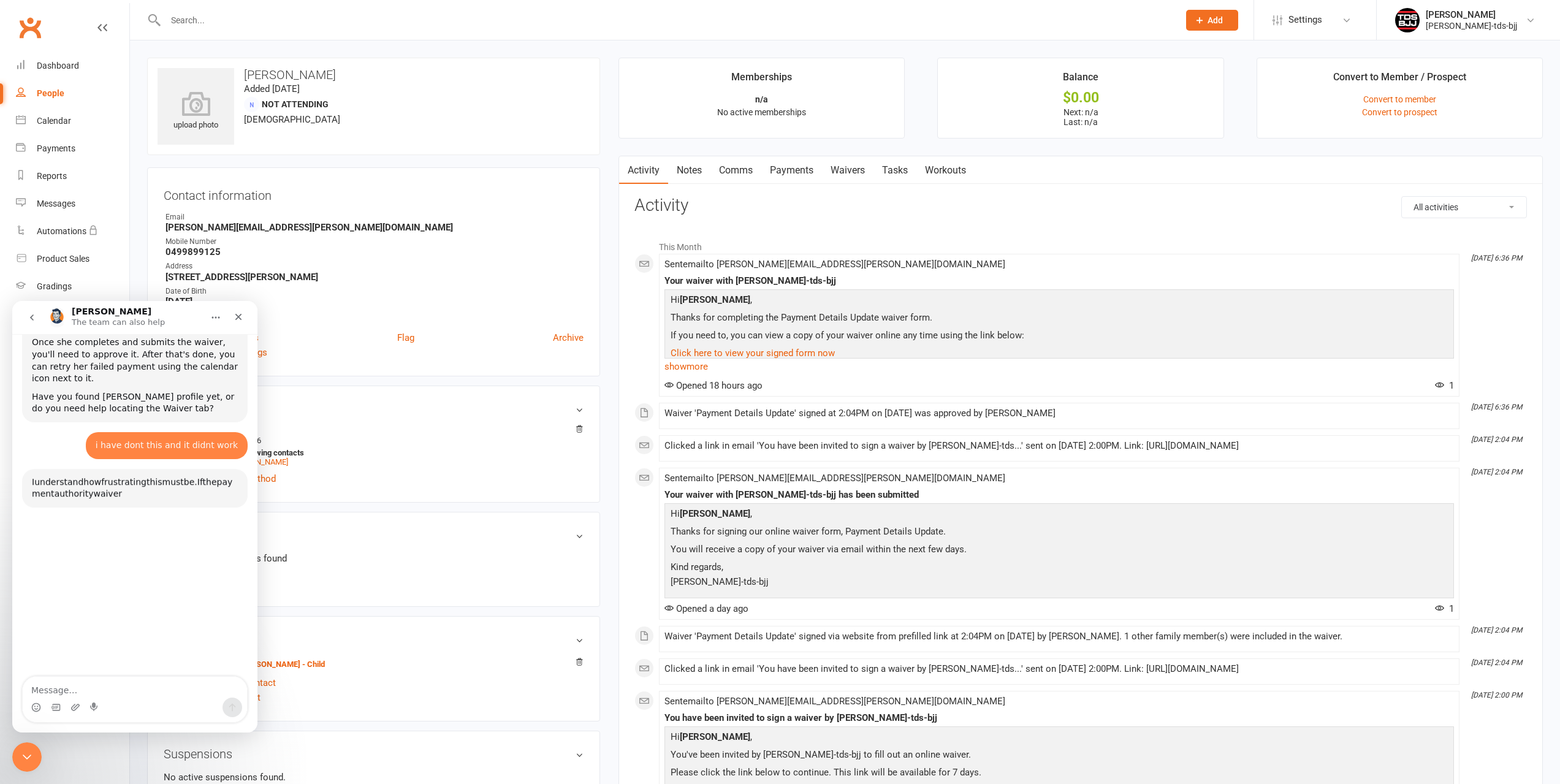
scroll to position [662, 0]
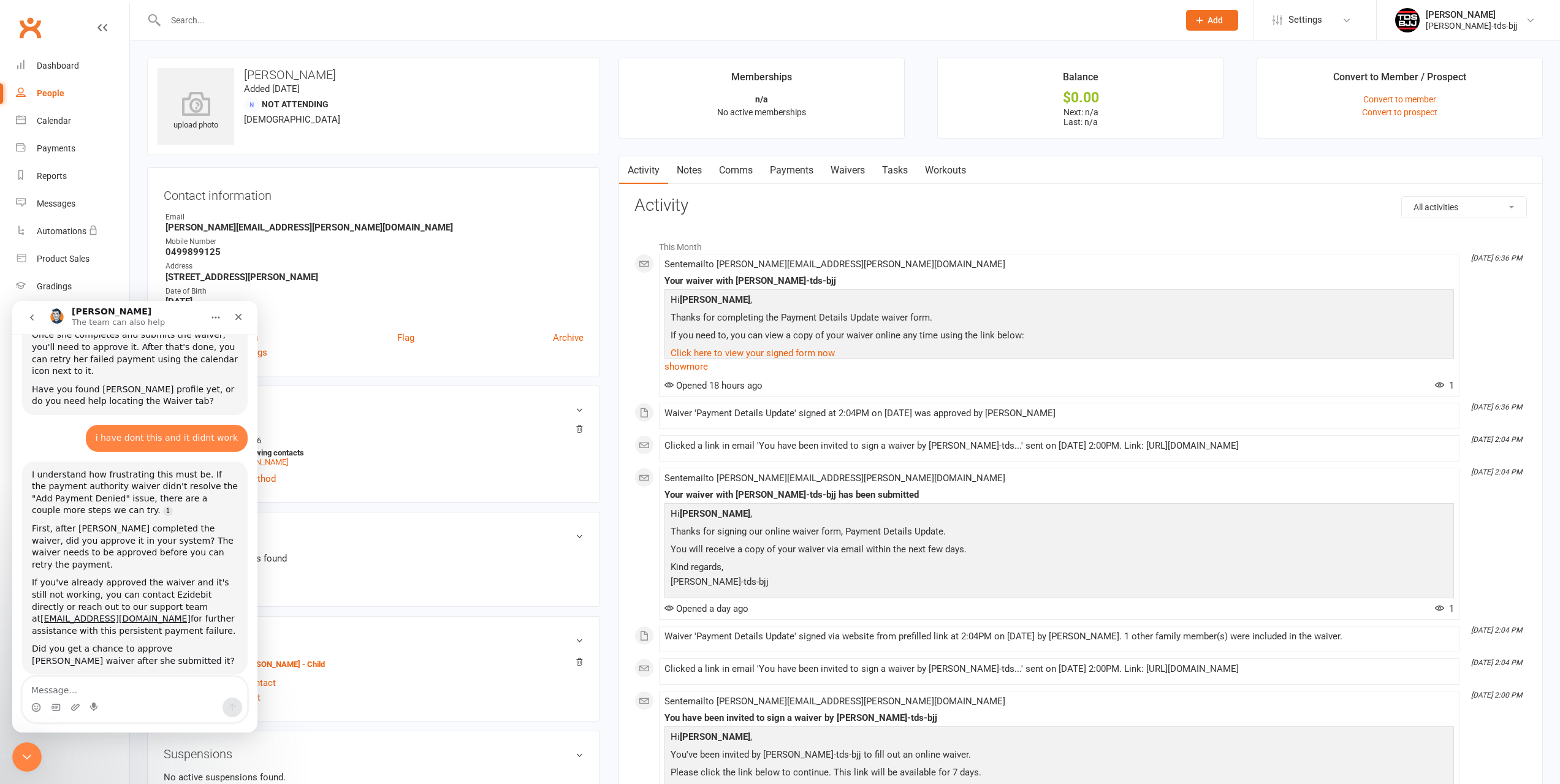
click at [148, 685] on textarea "Message…" at bounding box center [135, 687] width 225 height 20
type textarea "yes i approved it"
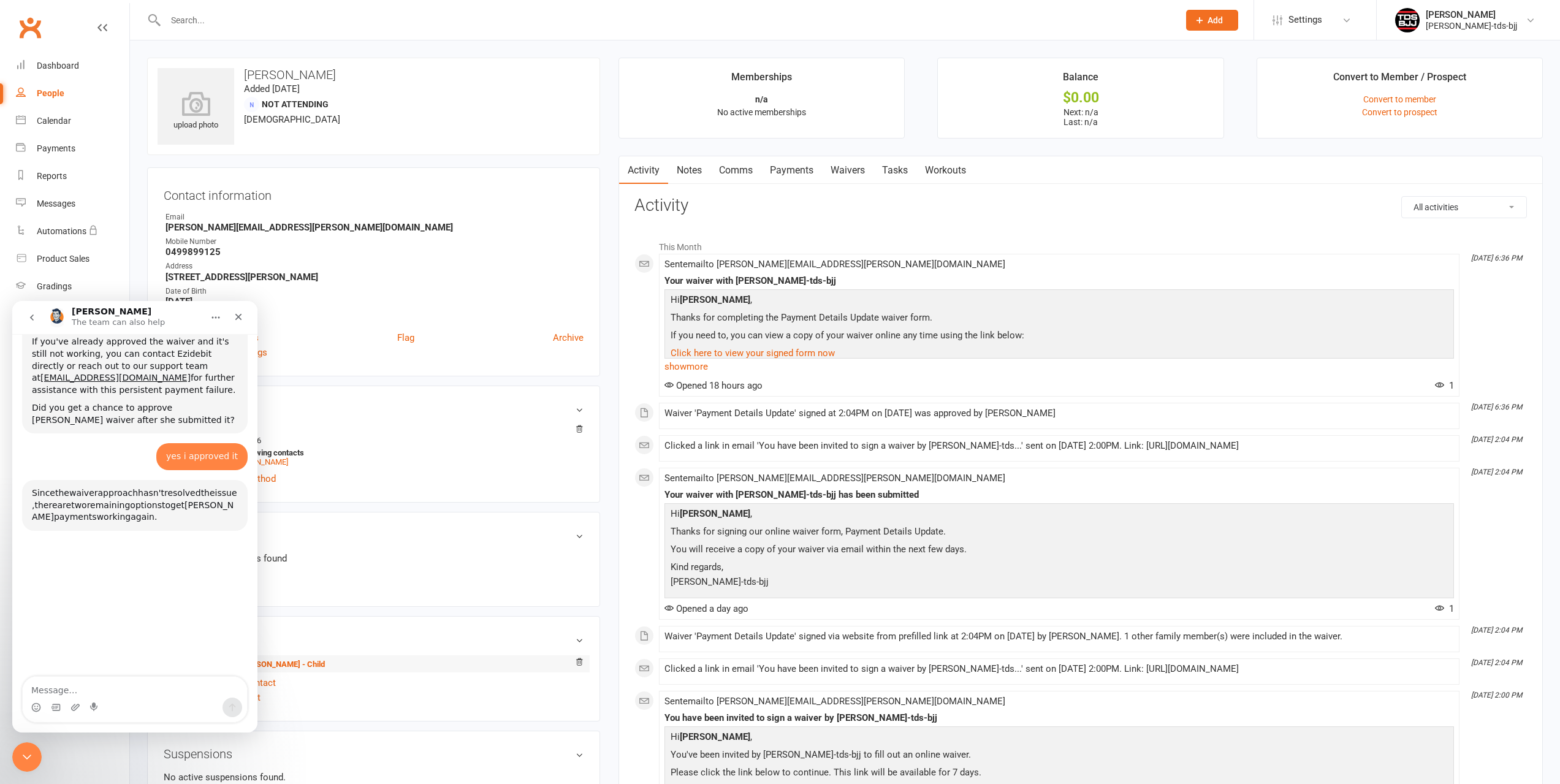
scroll to position [909, 0]
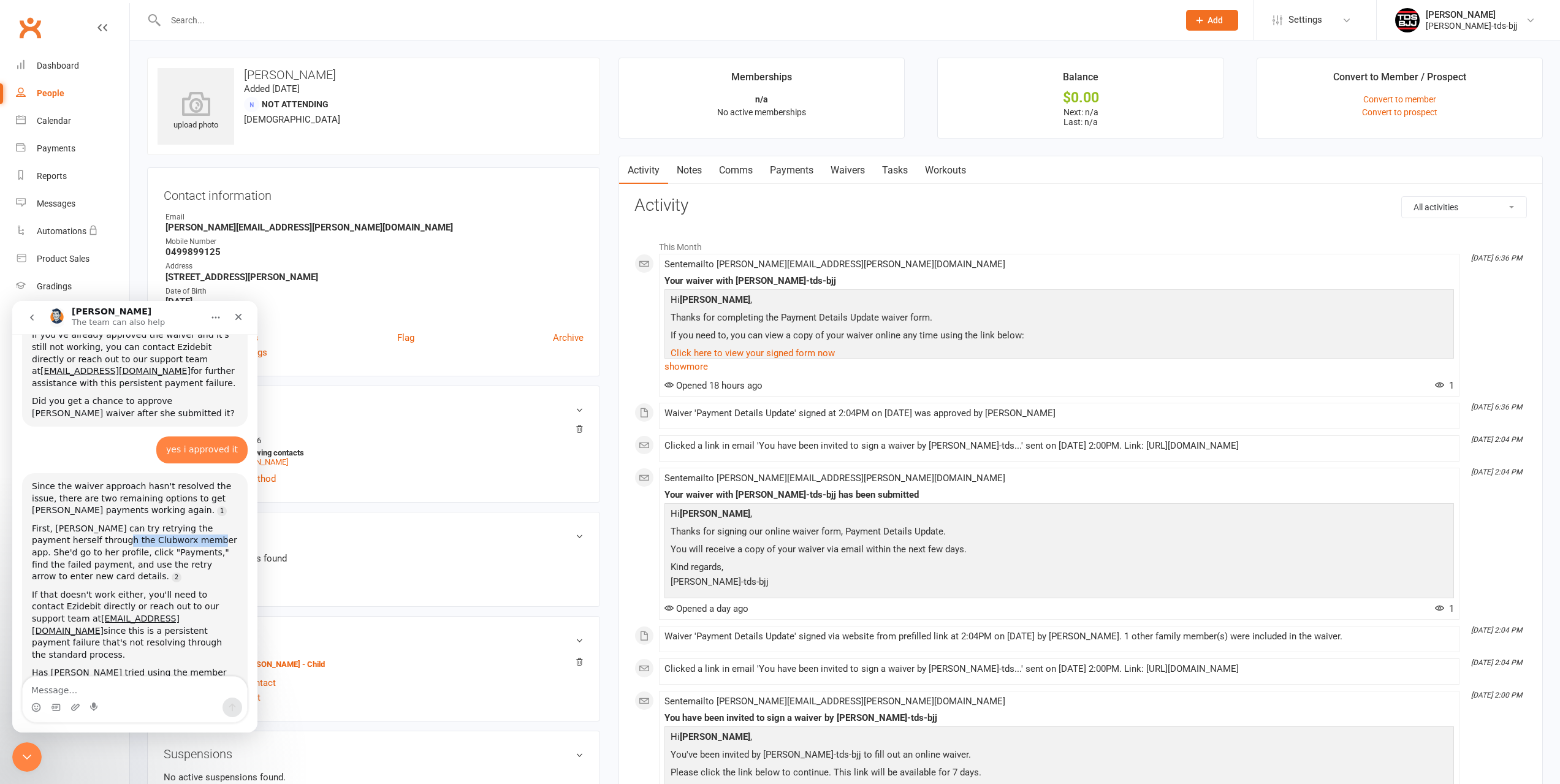
drag, startPoint x: 78, startPoint y: 434, endPoint x: 164, endPoint y: 433, distance: 86.0
click at [164, 523] on div "First, [PERSON_NAME] can try retrying the payment herself through the Clubworx …" at bounding box center [134, 553] width 206 height 60
copy div "Clubworx member app"
